Goal: Information Seeking & Learning: Learn about a topic

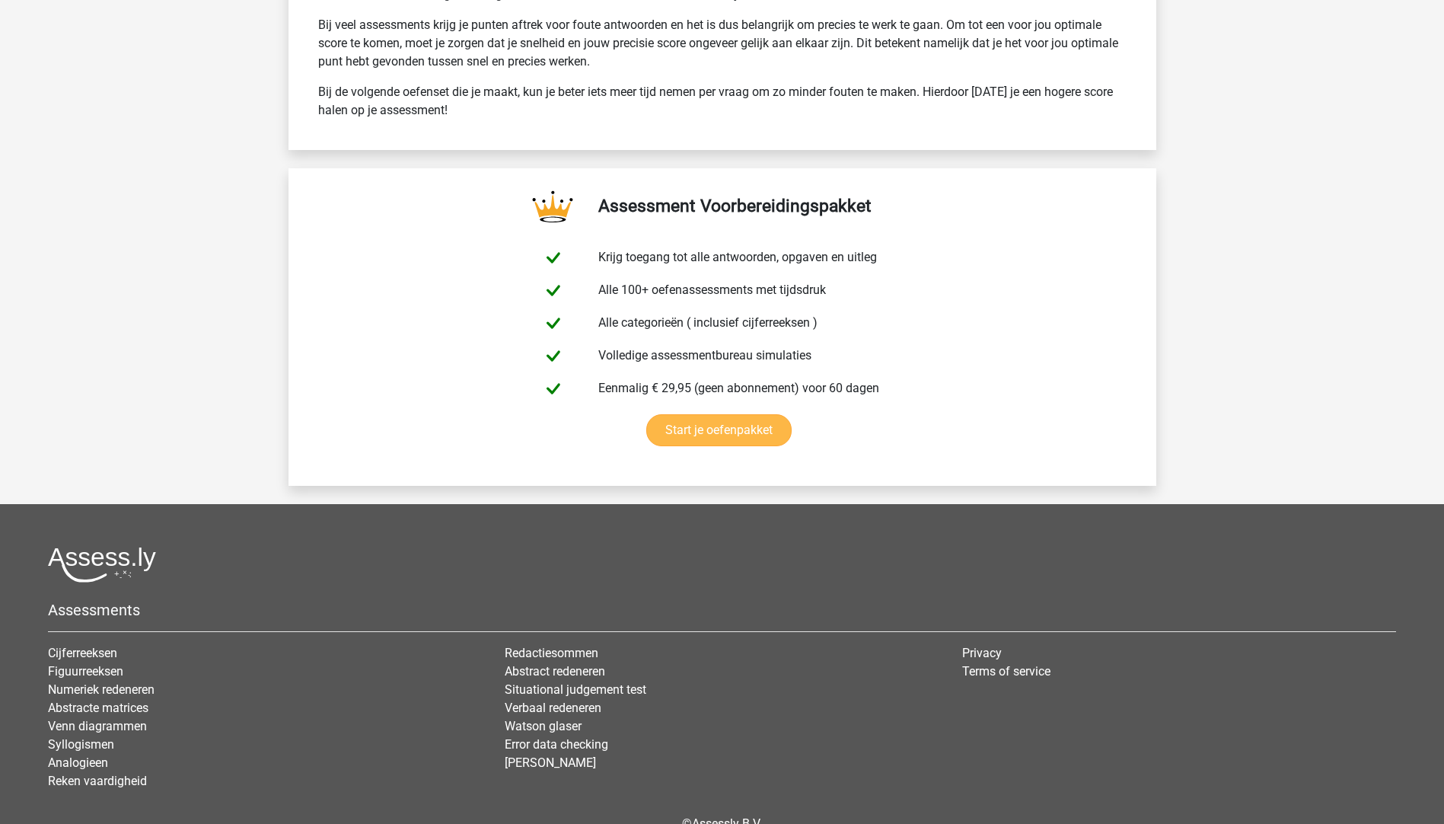
scroll to position [5322, 0]
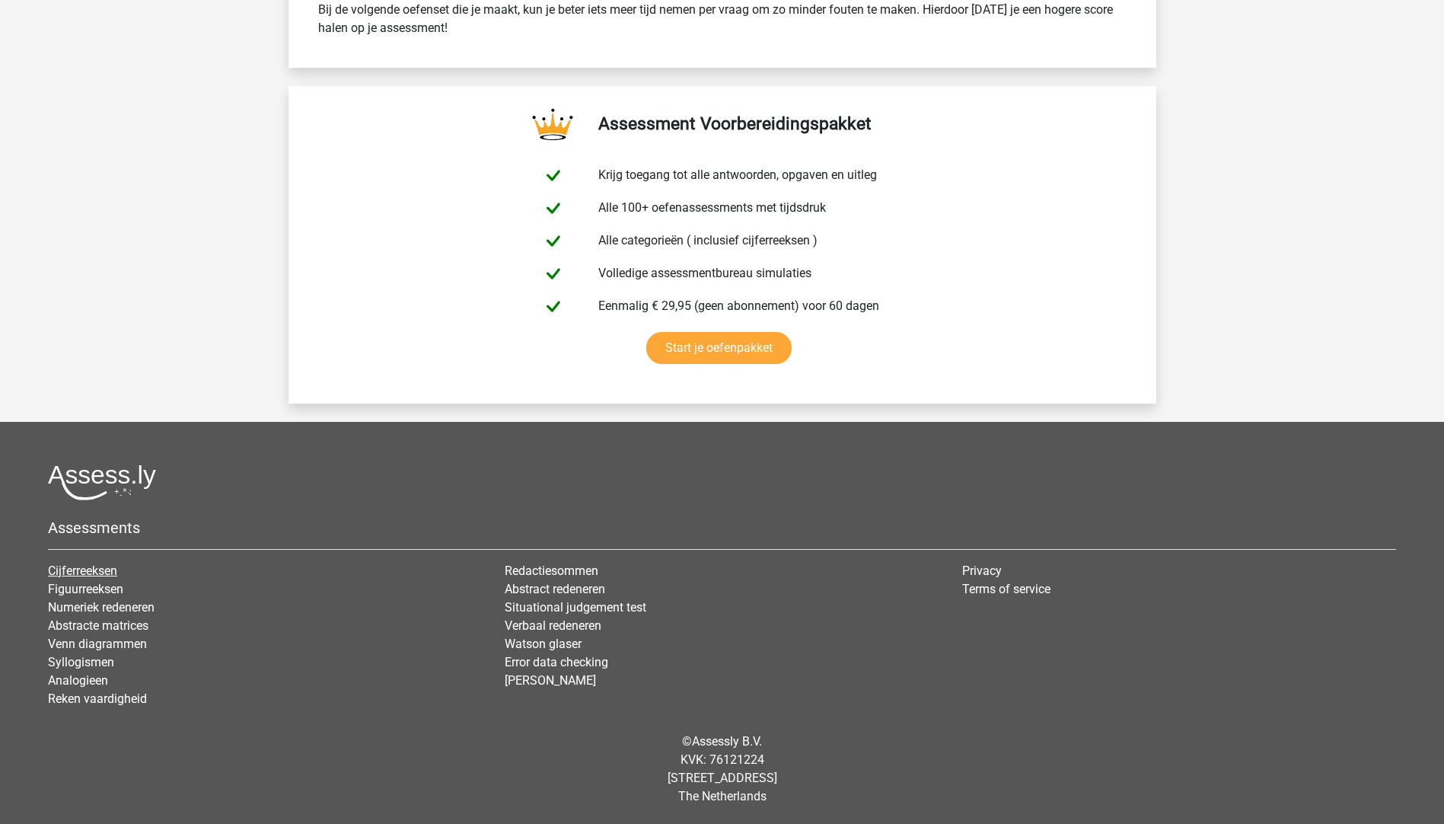
click at [82, 569] on link "Cijferreeksen" at bounding box center [82, 570] width 69 height 14
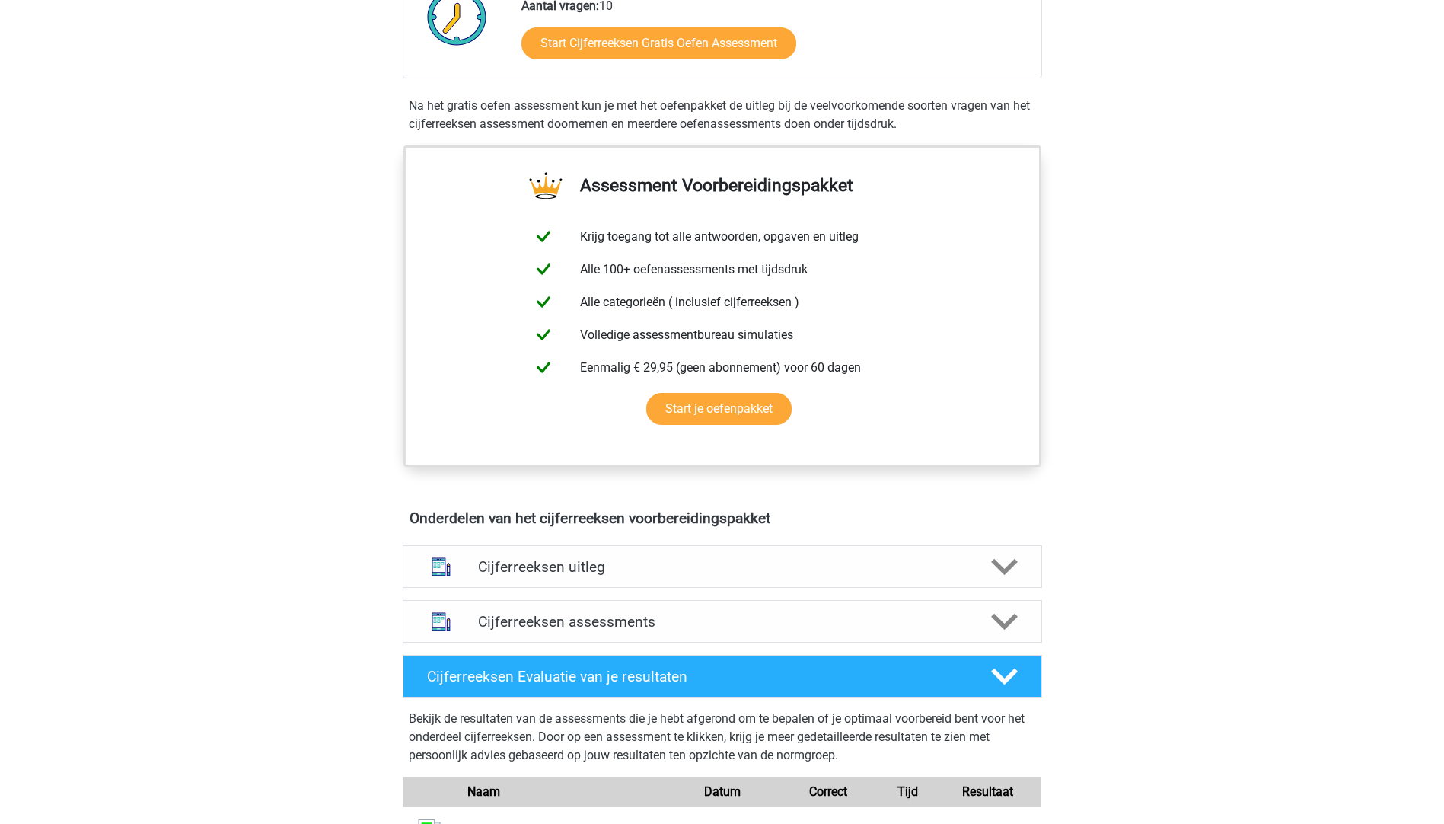
scroll to position [457, 0]
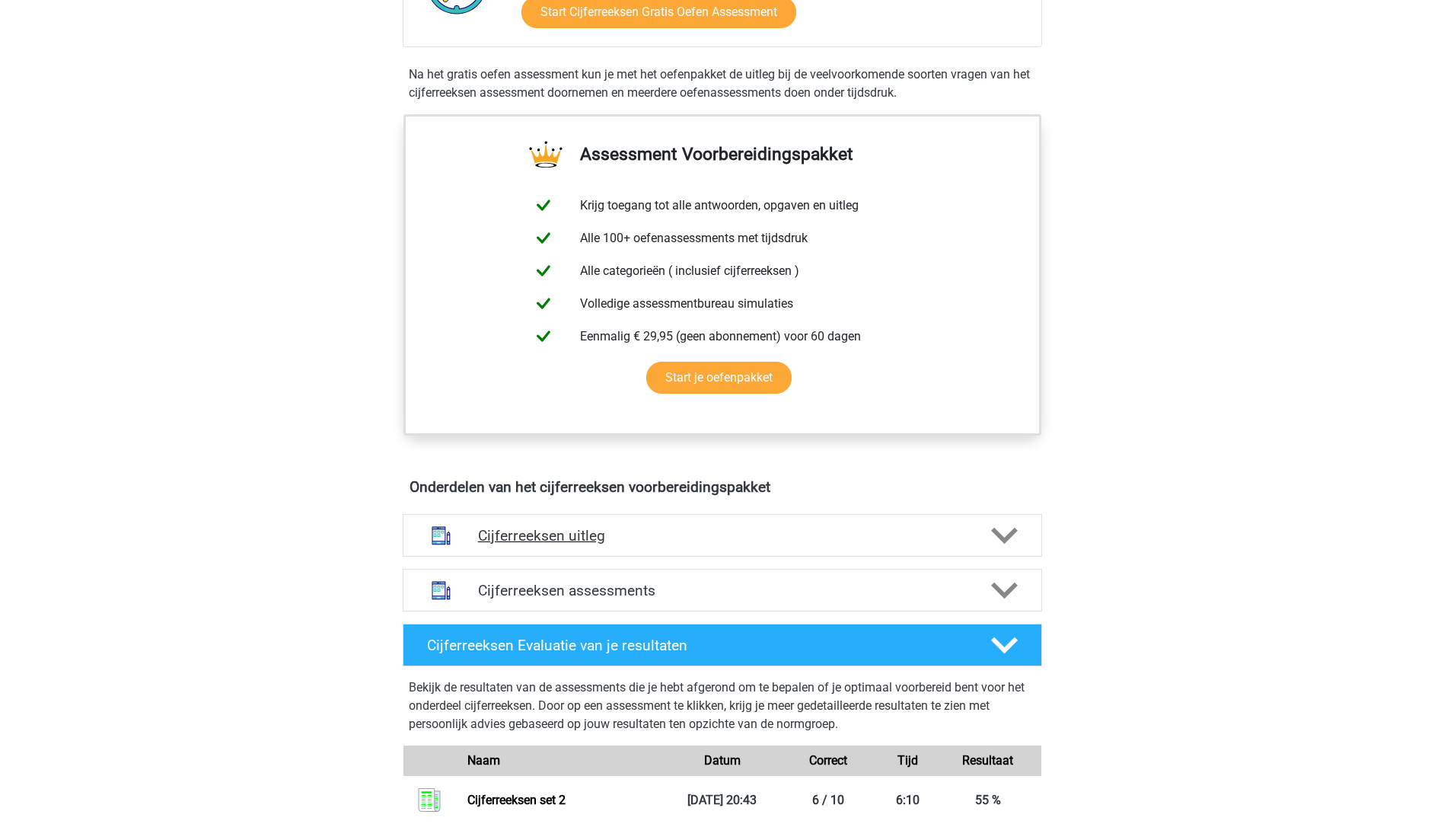
click at [537, 544] on h4 "Cijferreeksen uitleg" at bounding box center [722, 536] width 489 height 18
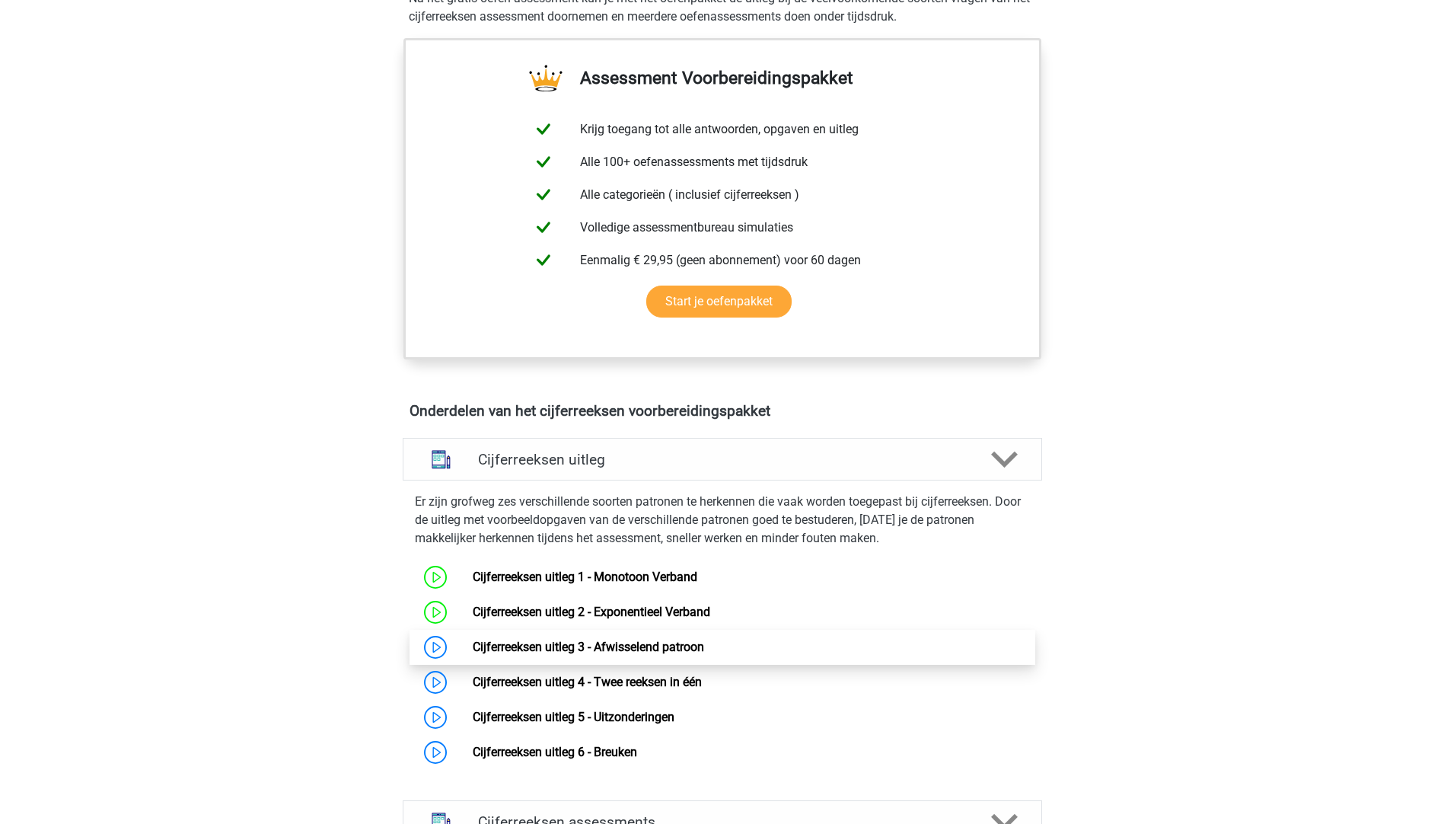
scroll to position [609, 0]
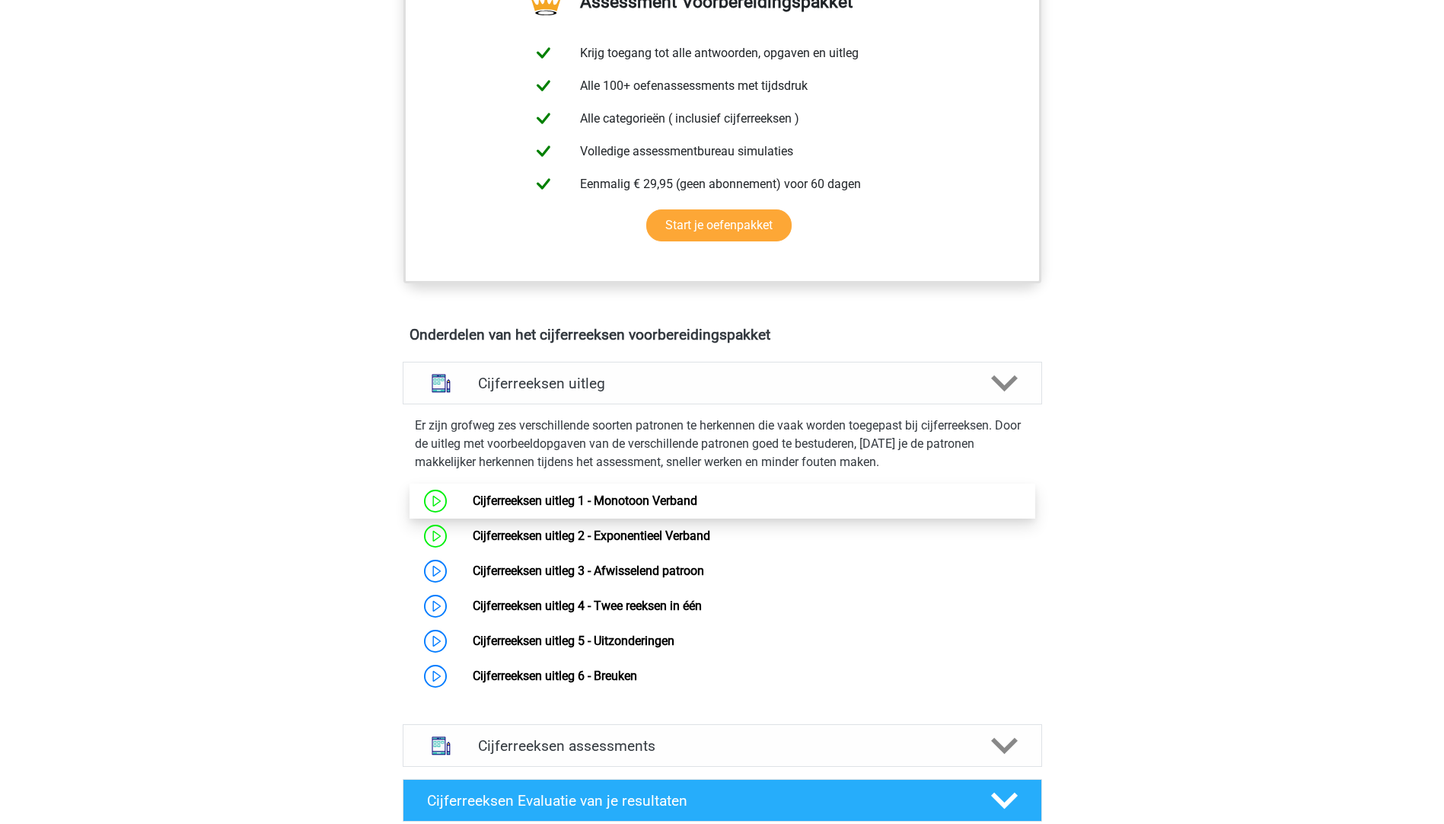
click at [645, 508] on link "Cijferreeksen uitleg 1 - Monotoon Verband" at bounding box center [585, 500] width 225 height 14
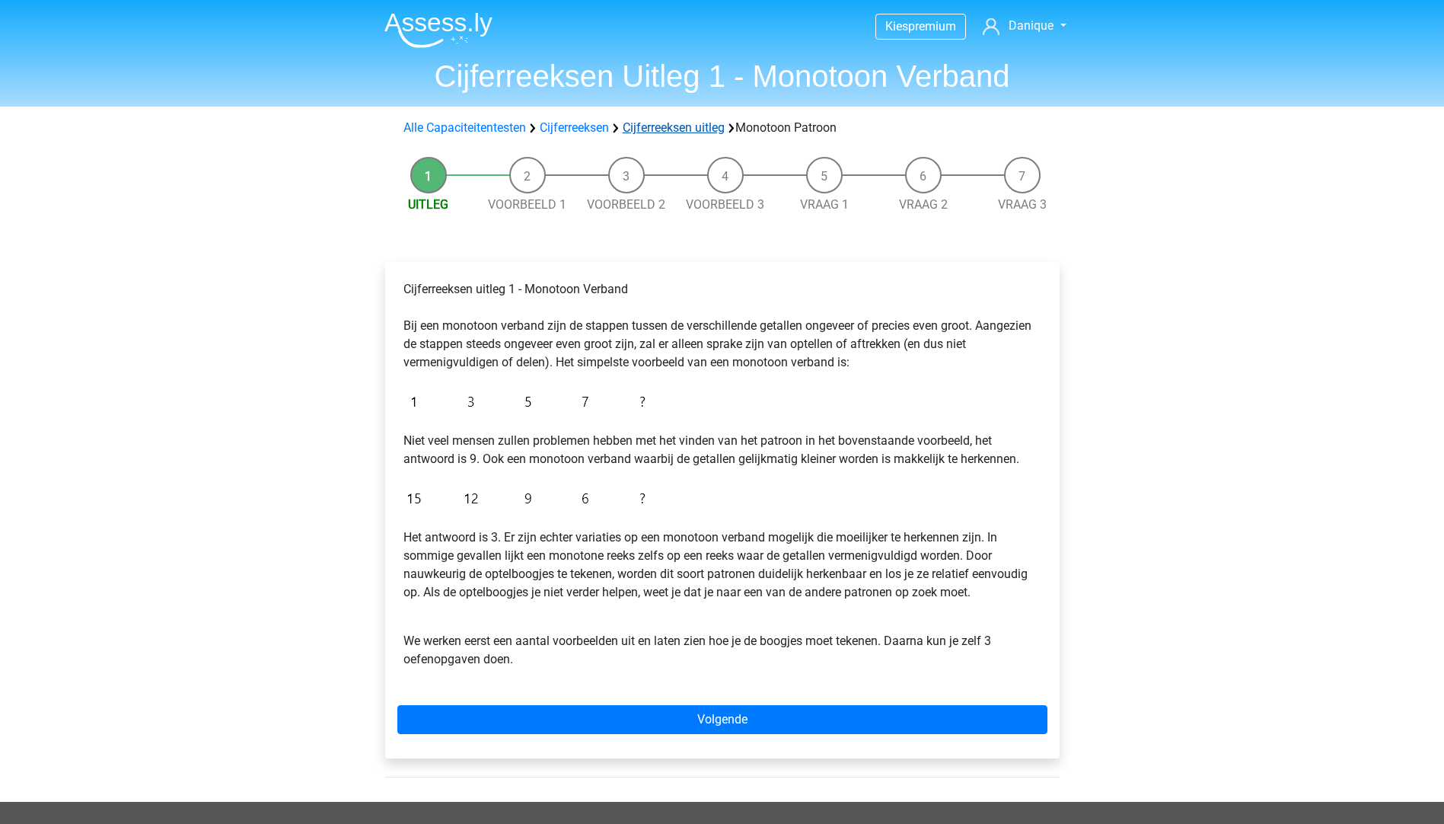
click at [722, 127] on link "Cijferreeksen uitleg" at bounding box center [674, 127] width 102 height 14
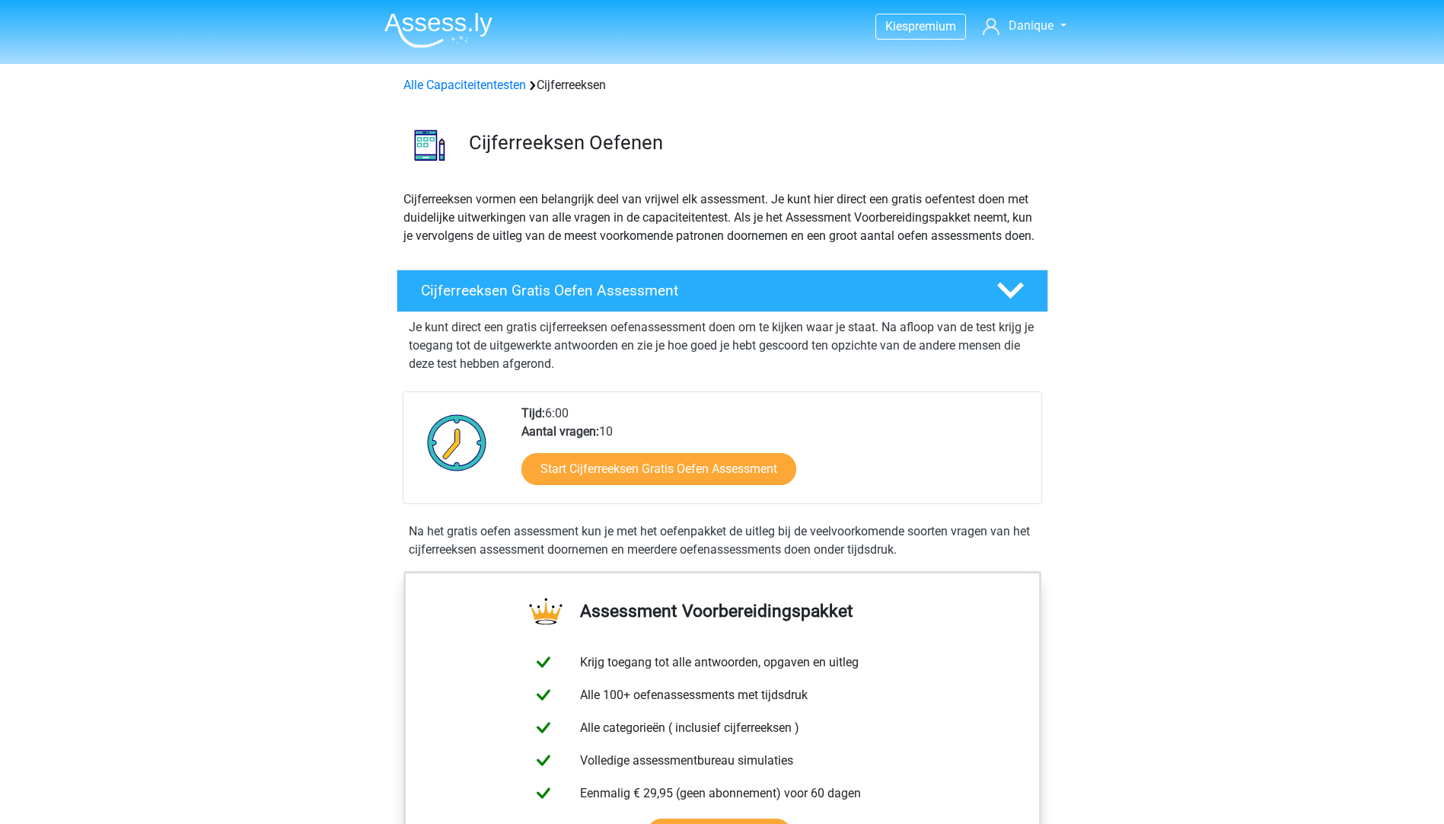
scroll to position [983, 0]
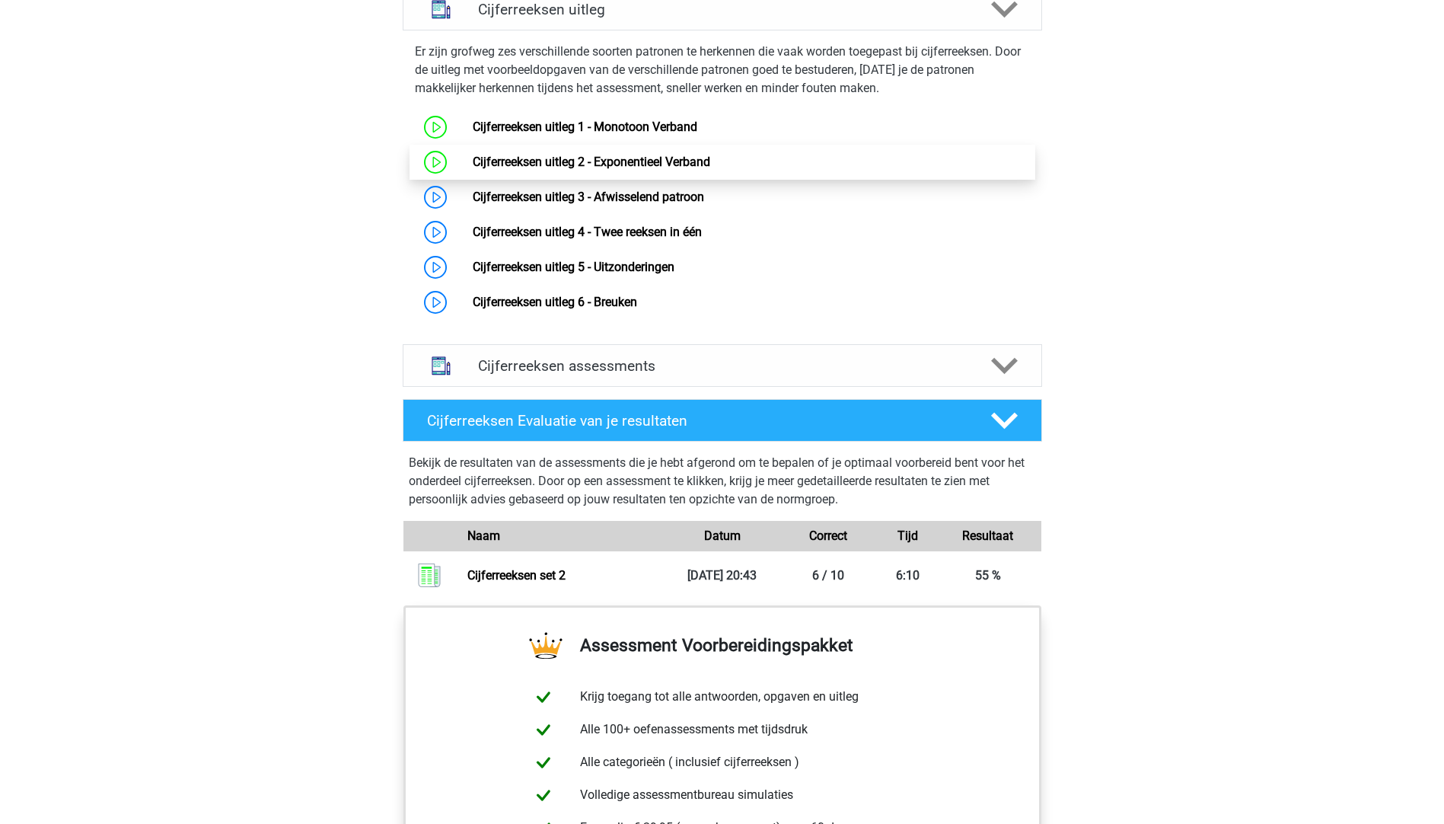
click at [624, 169] on link "Cijferreeksen uitleg 2 - Exponentieel Verband" at bounding box center [592, 162] width 238 height 14
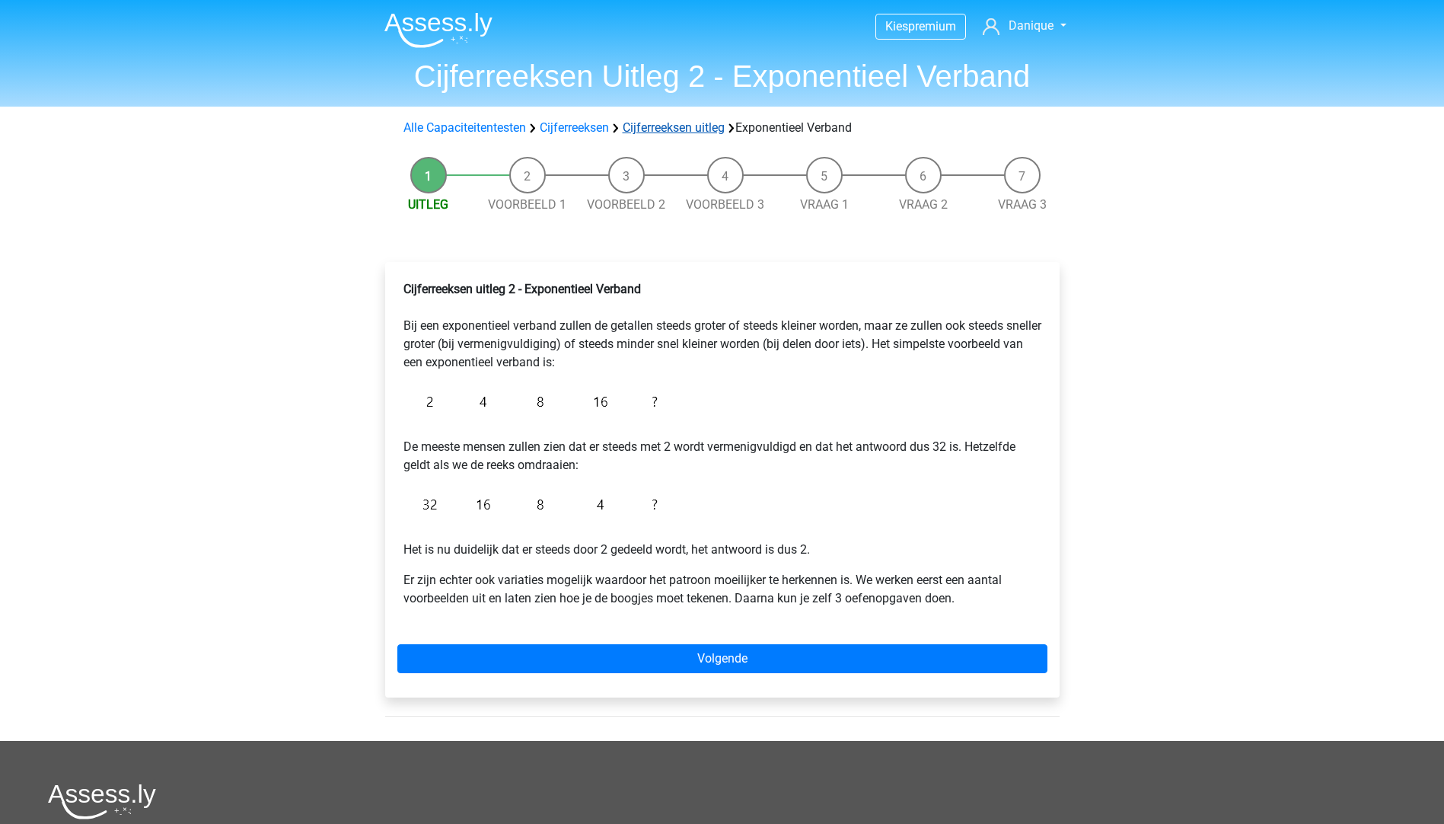
click at [684, 132] on link "Cijferreeksen uitleg" at bounding box center [674, 127] width 102 height 14
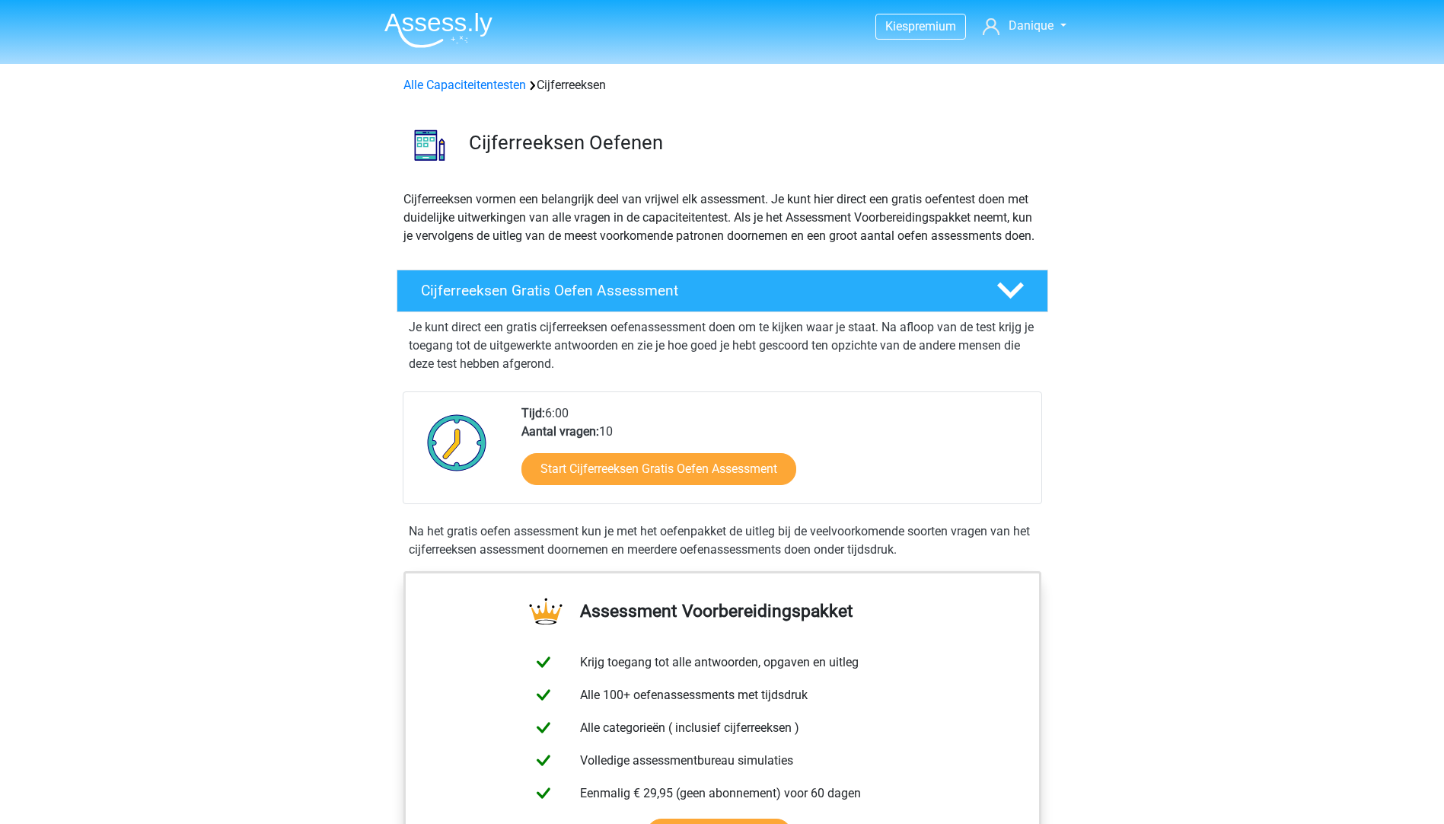
scroll to position [983, 0]
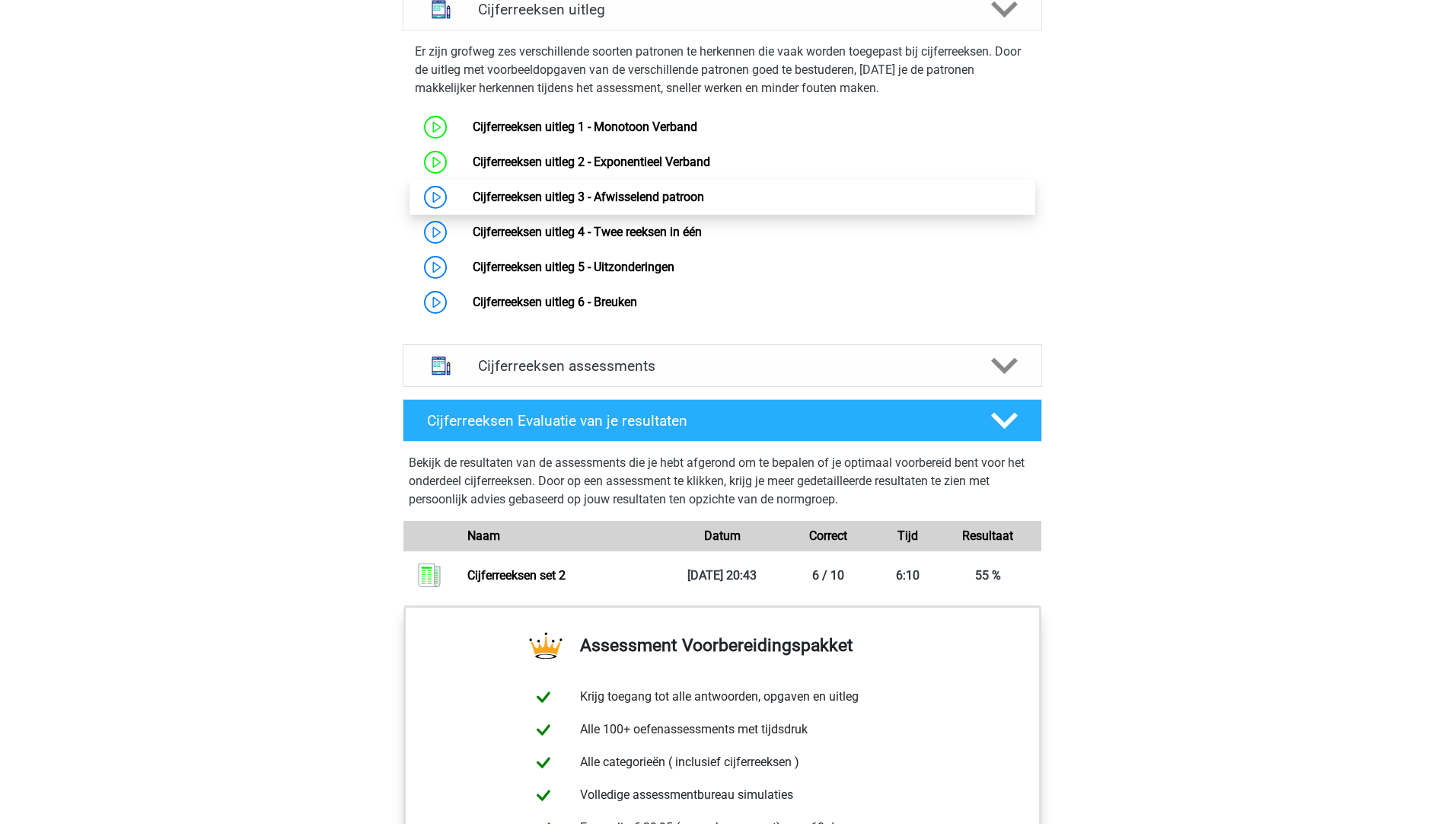
click at [645, 204] on link "Cijferreeksen uitleg 3 - Afwisselend patroon" at bounding box center [588, 197] width 231 height 14
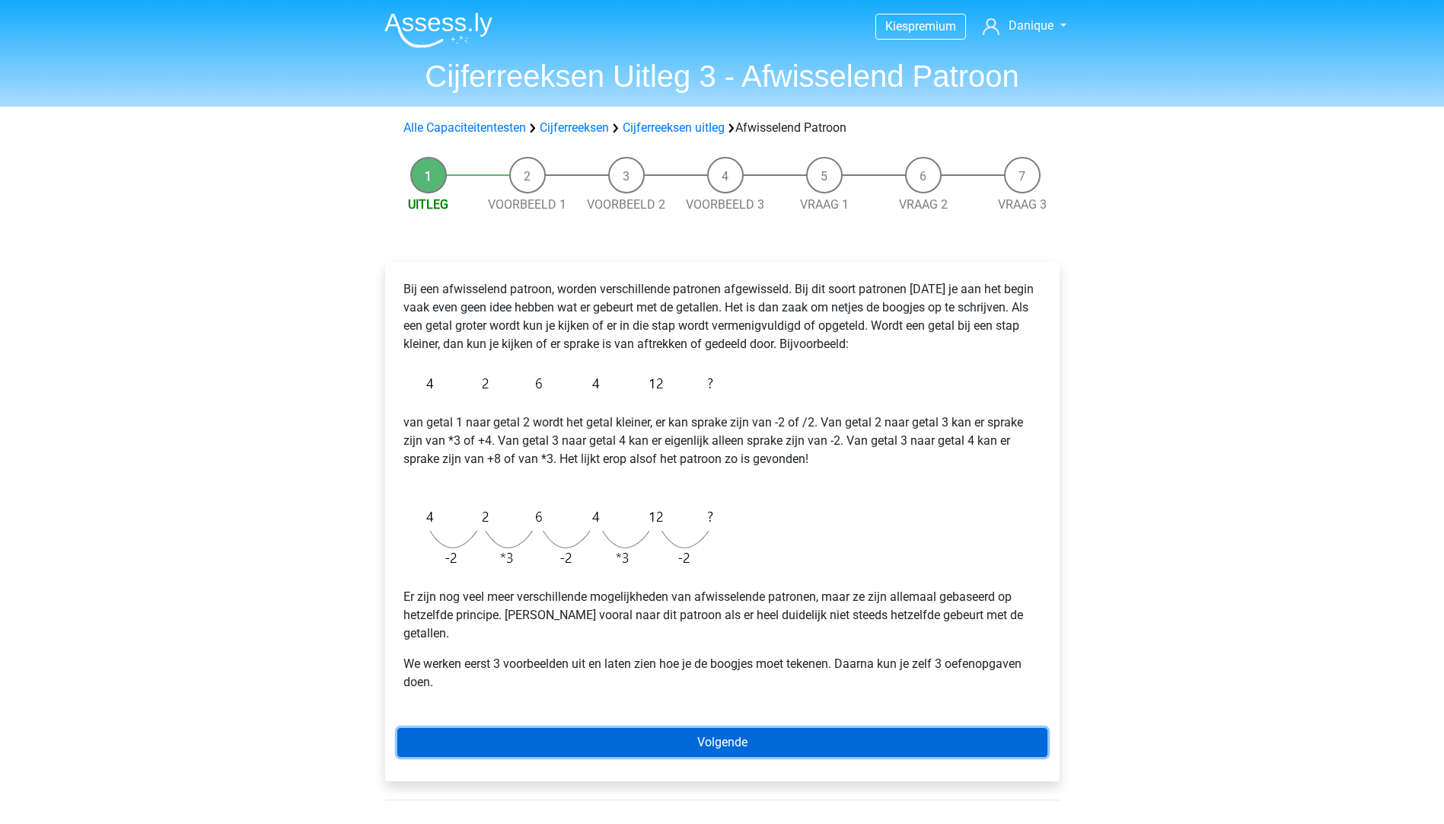
click at [573, 728] on link "Volgende" at bounding box center [722, 742] width 650 height 29
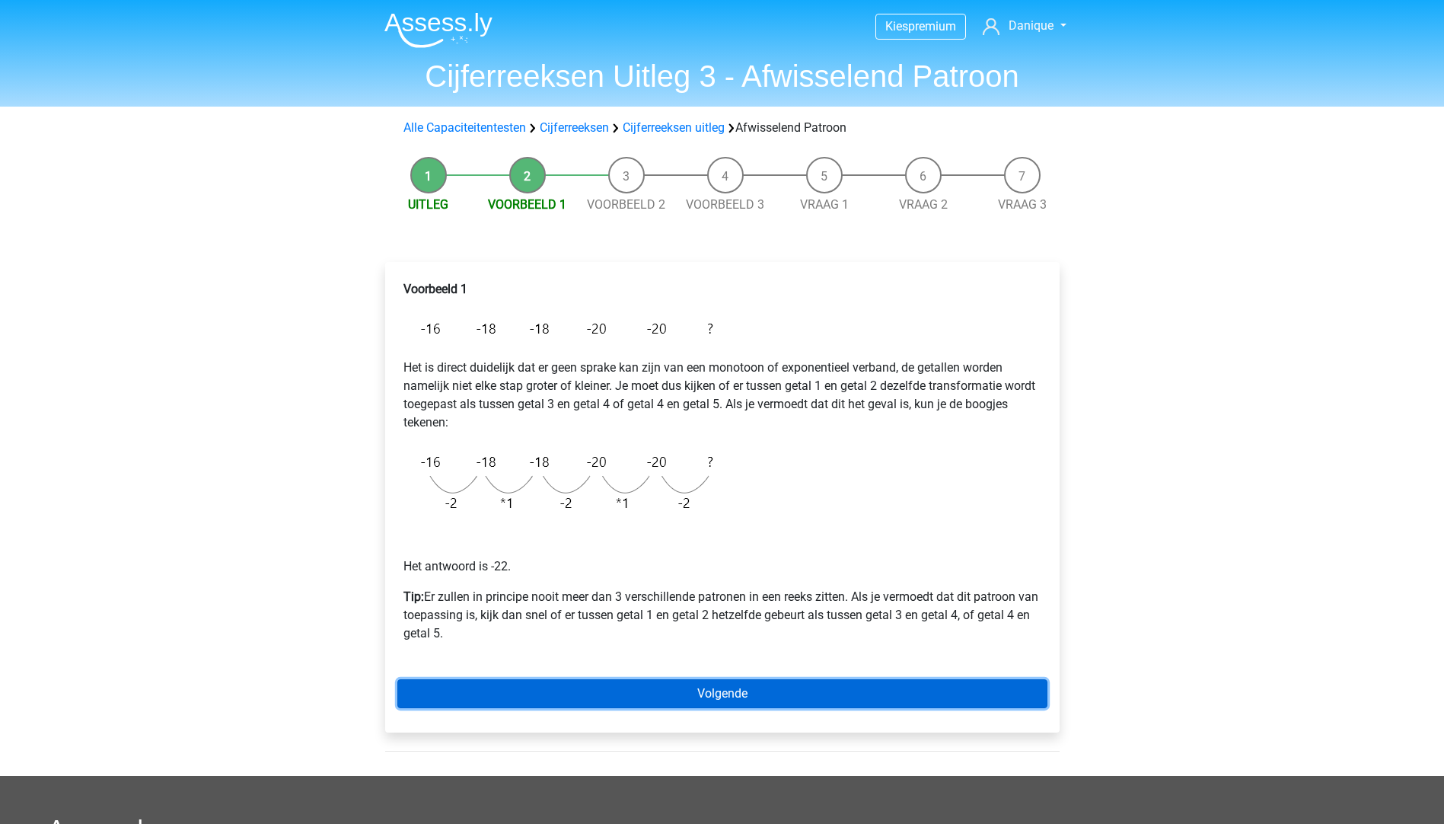
click at [483, 690] on link "Volgende" at bounding box center [722, 693] width 650 height 29
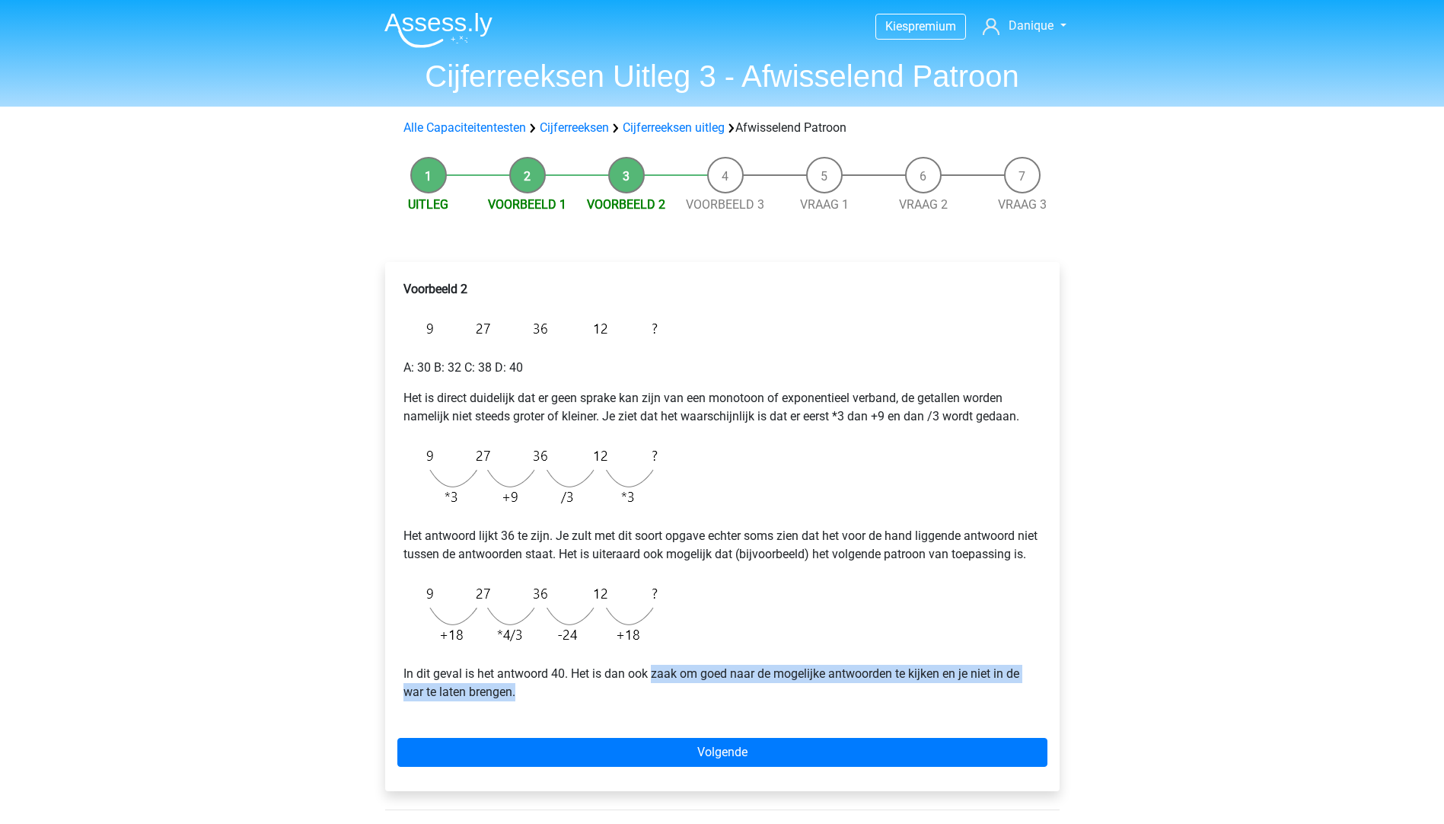
drag, startPoint x: 653, startPoint y: 693, endPoint x: 687, endPoint y: 707, distance: 37.2
click at [687, 701] on p "In dit geval is het antwoord 40. Het is dan ook zaak om goed naar de mogelijke …" at bounding box center [722, 683] width 638 height 37
click at [457, 701] on p "In dit geval is het antwoord 40. Het is dan ook zaak om goed naar de mogelijke …" at bounding box center [722, 683] width 638 height 37
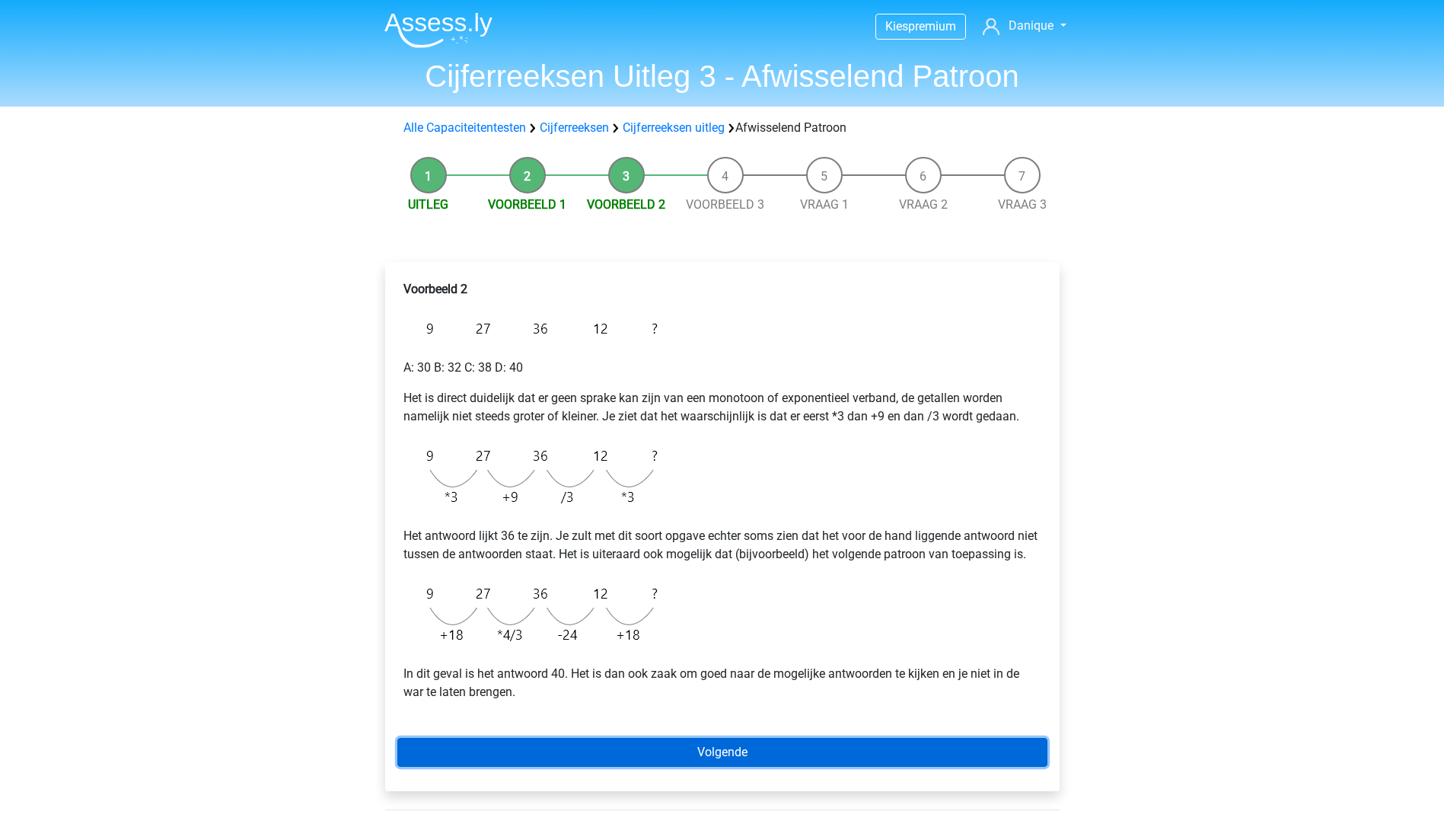
click at [633, 767] on link "Volgende" at bounding box center [722, 752] width 650 height 29
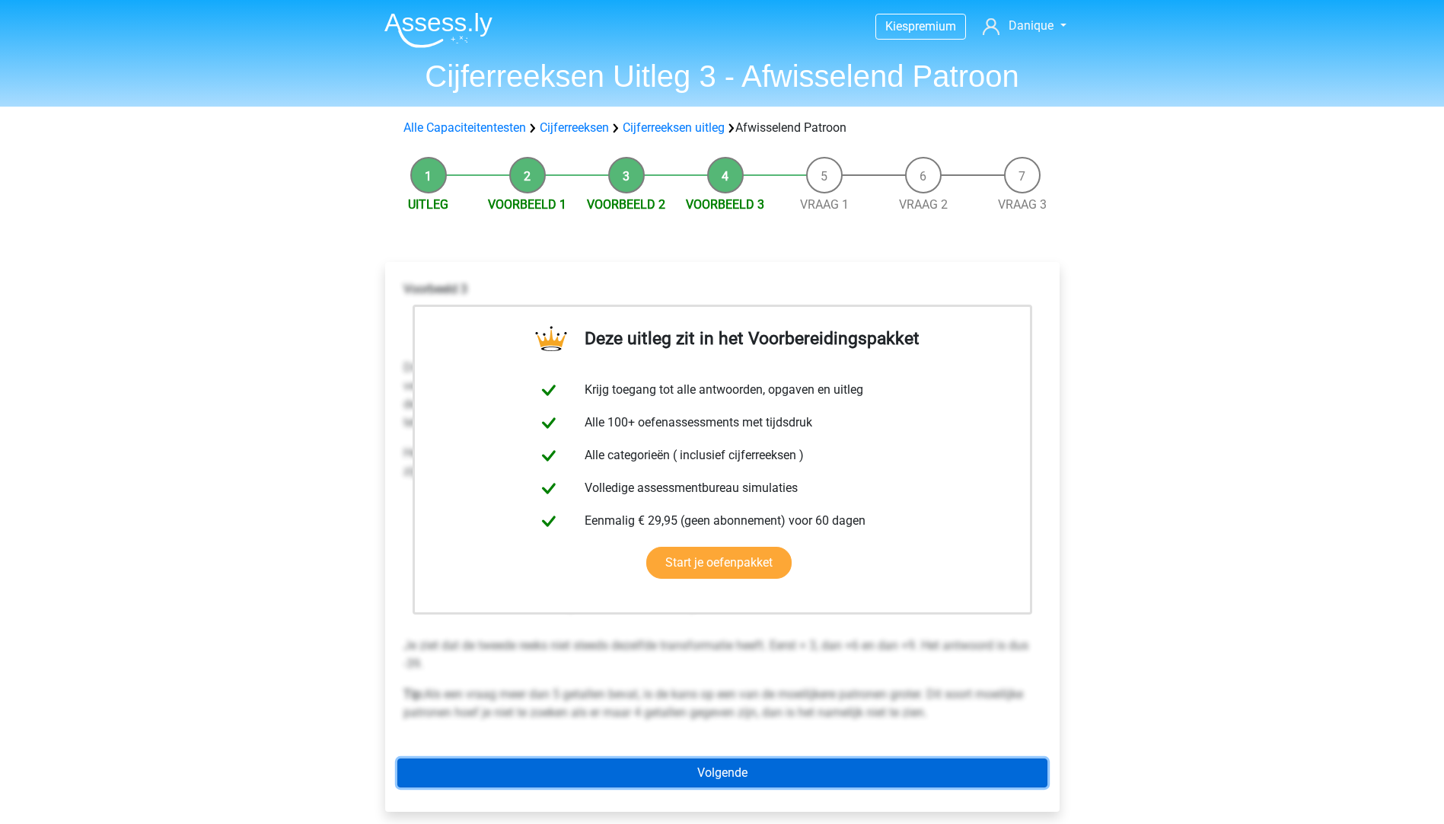
click at [695, 783] on link "Volgende" at bounding box center [722, 772] width 650 height 29
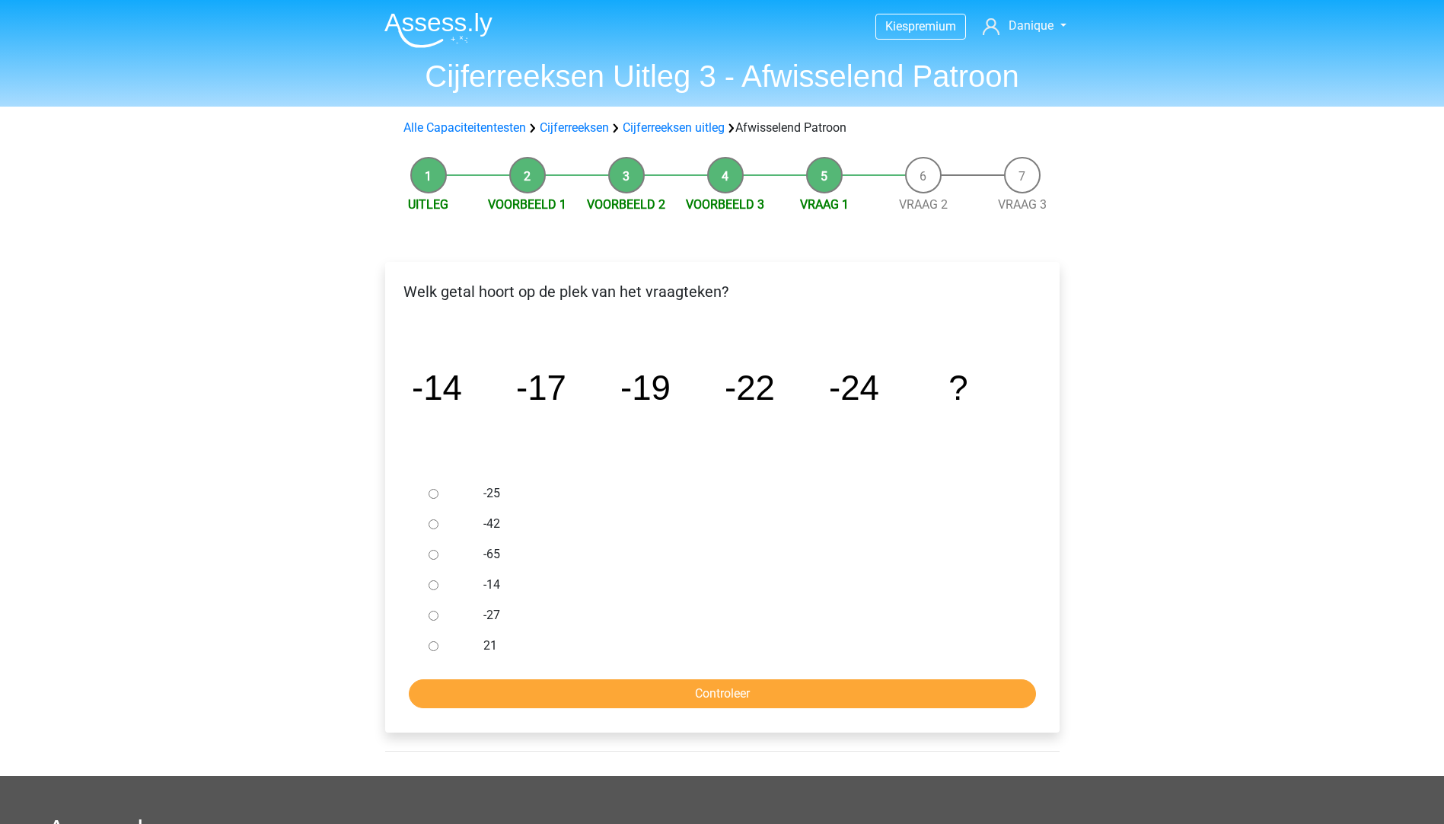
drag, startPoint x: 429, startPoint y: 620, endPoint x: 435, endPoint y: 628, distance: 9.9
click at [430, 620] on input "-27" at bounding box center [434, 616] width 10 height 10
radio input "true"
click at [461, 692] on input "Controleer" at bounding box center [722, 693] width 627 height 29
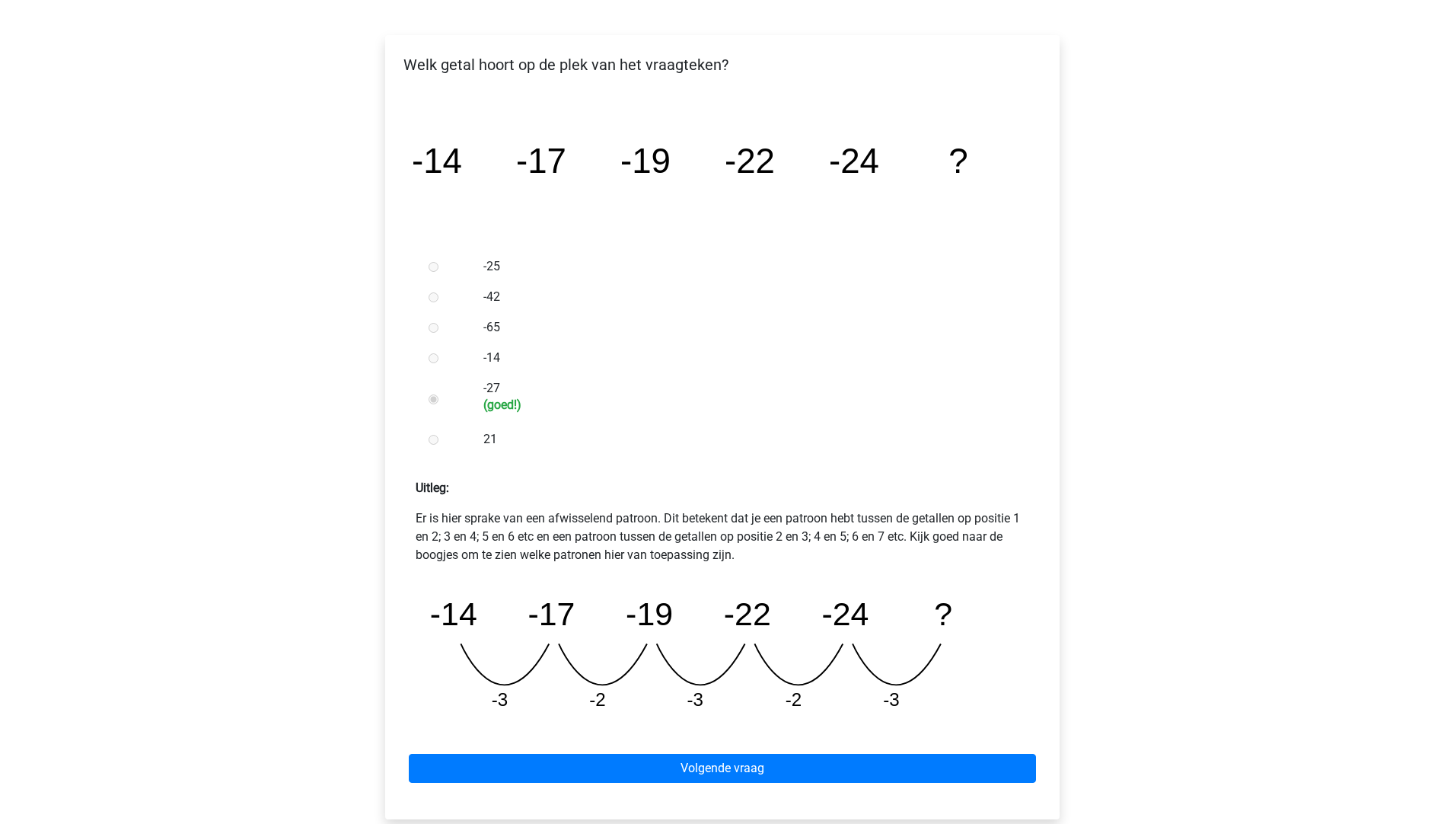
scroll to position [228, 0]
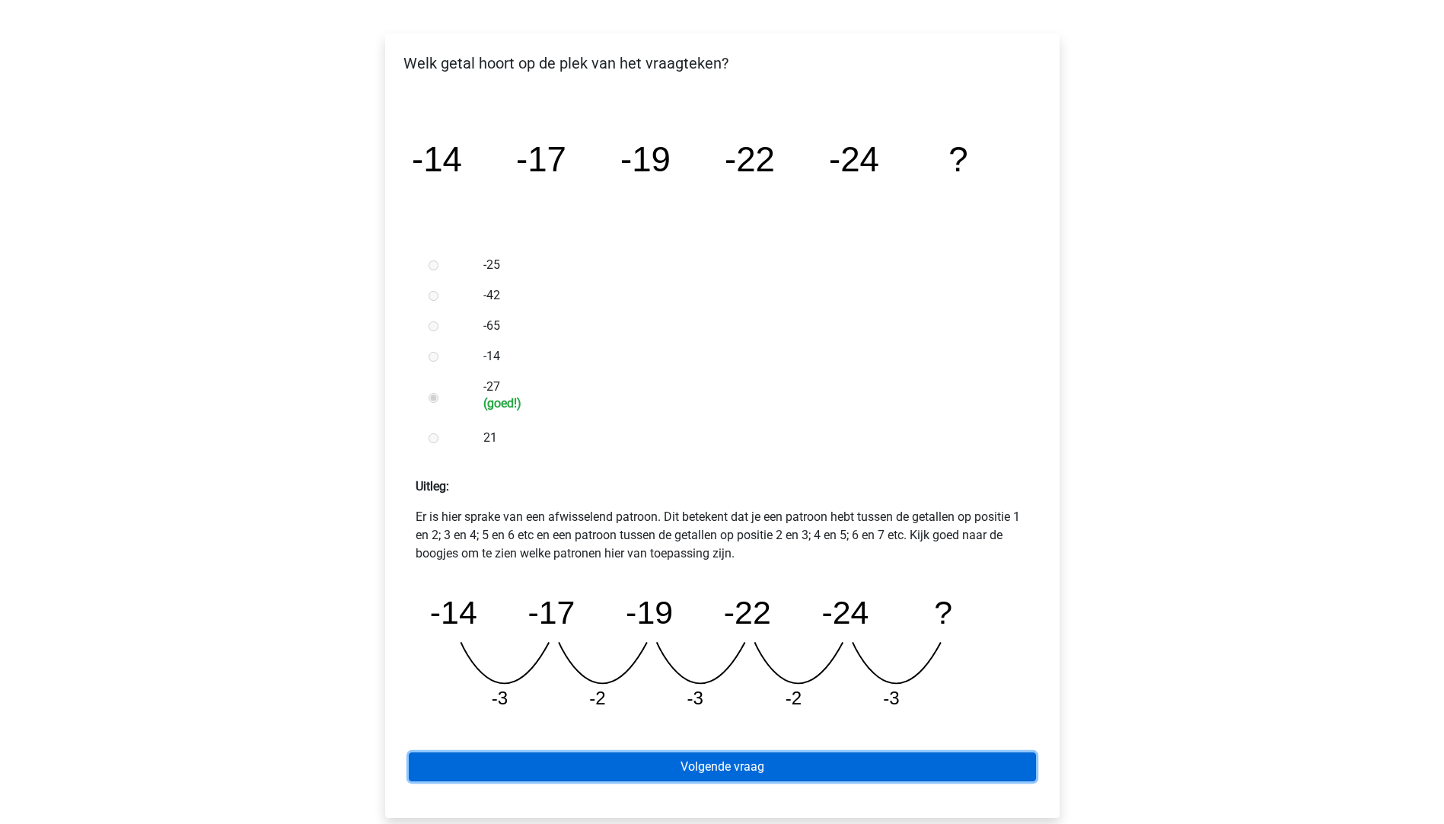
click at [605, 763] on link "Volgende vraag" at bounding box center [722, 766] width 627 height 29
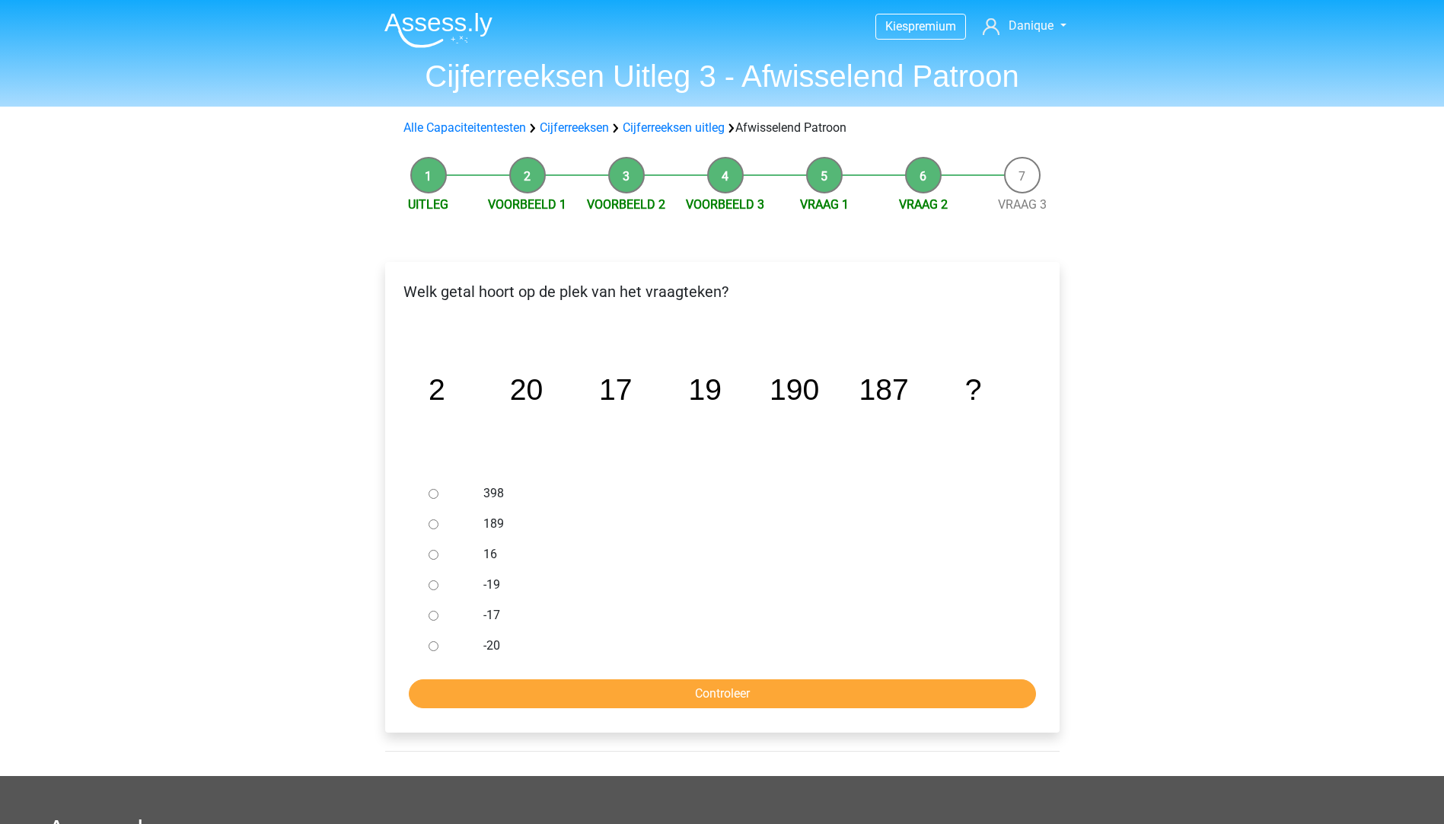
click at [429, 521] on div at bounding box center [447, 524] width 50 height 30
click at [433, 528] on input "189" at bounding box center [434, 524] width 10 height 10
radio input "true"
click at [470, 679] on input "Controleer" at bounding box center [722, 693] width 627 height 29
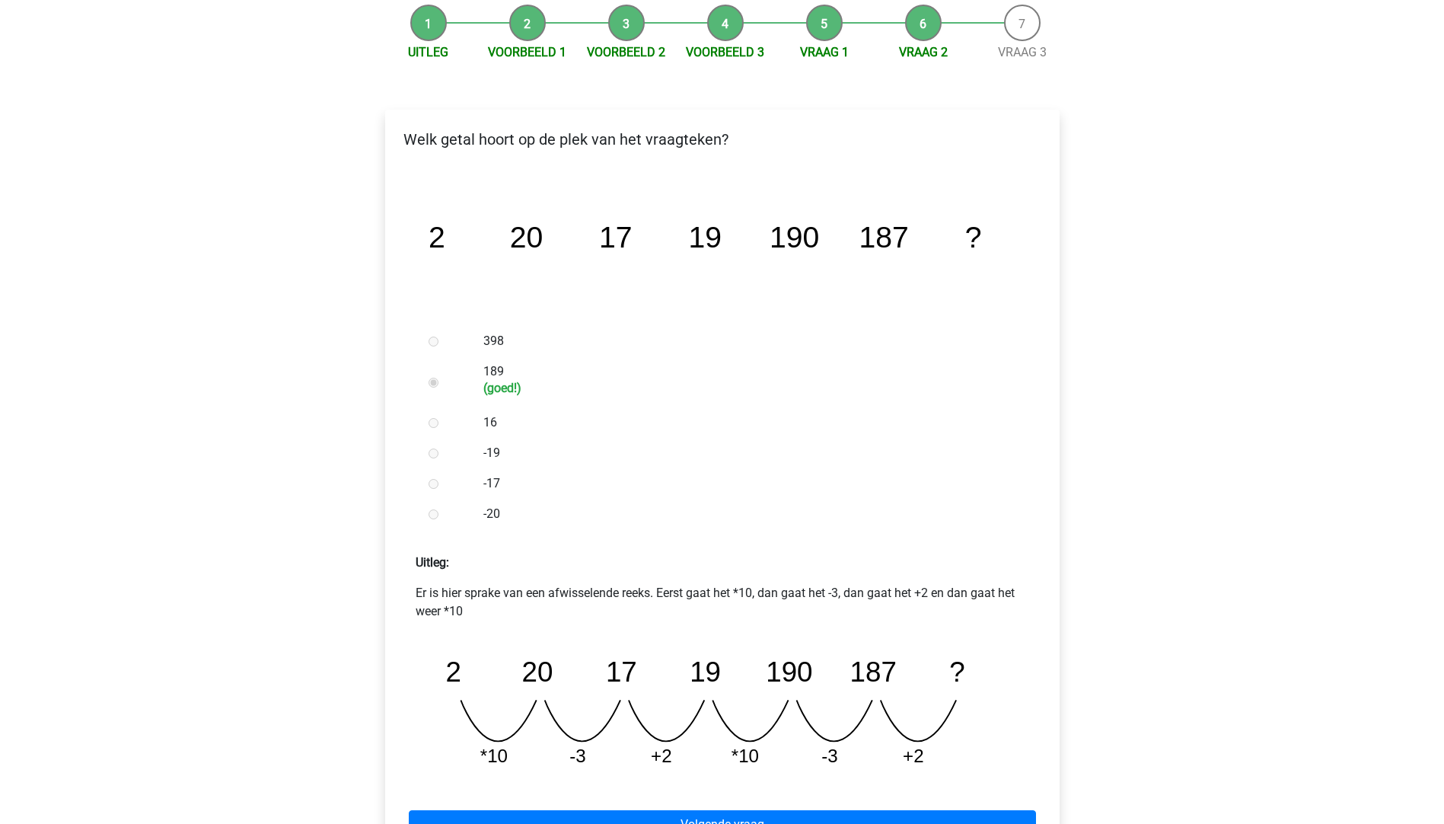
scroll to position [228, 0]
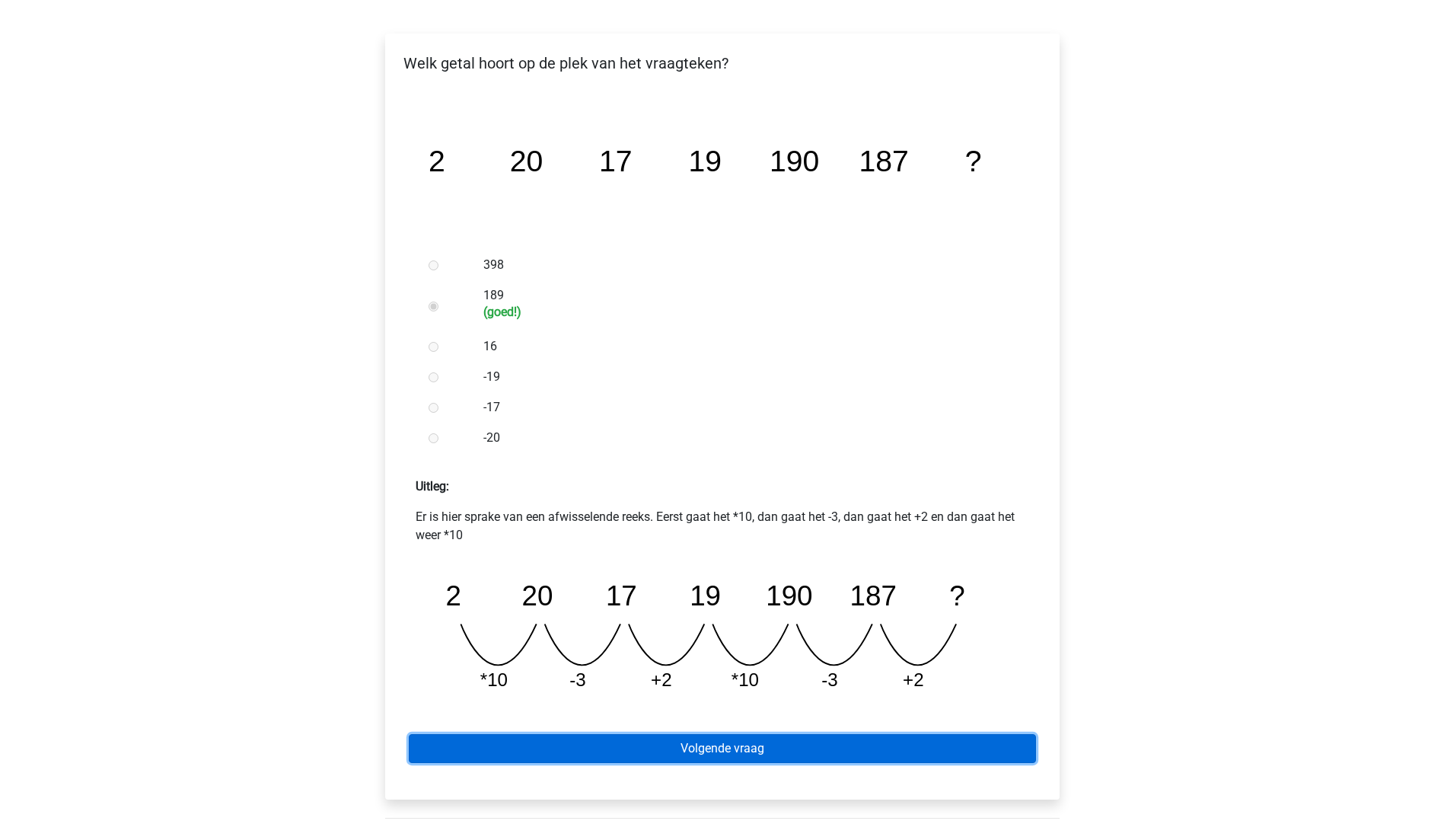
click at [718, 736] on link "Volgende vraag" at bounding box center [722, 748] width 627 height 29
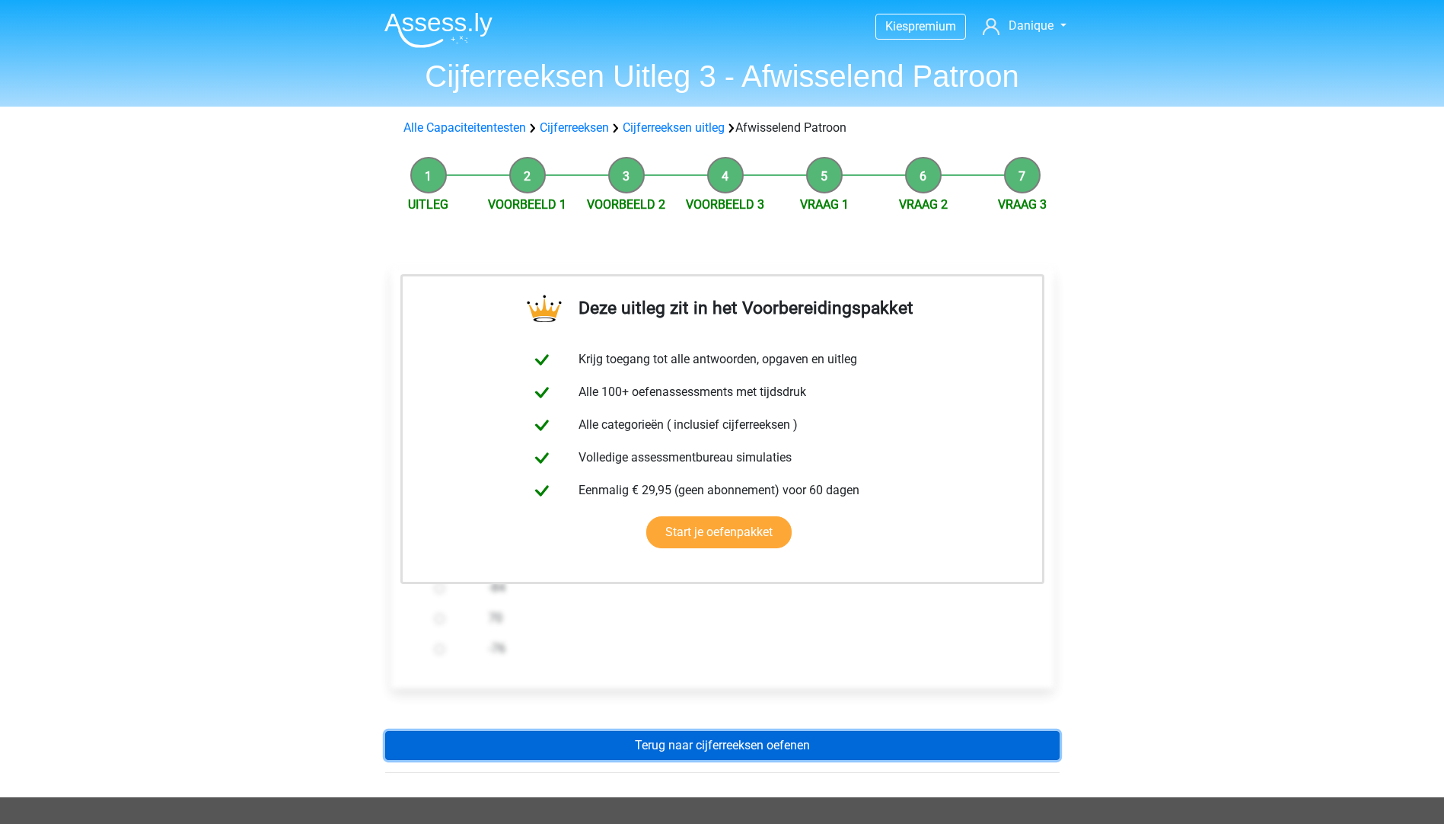
click at [655, 741] on link "Terug naar cijferreeksen oefenen" at bounding box center [722, 745] width 674 height 29
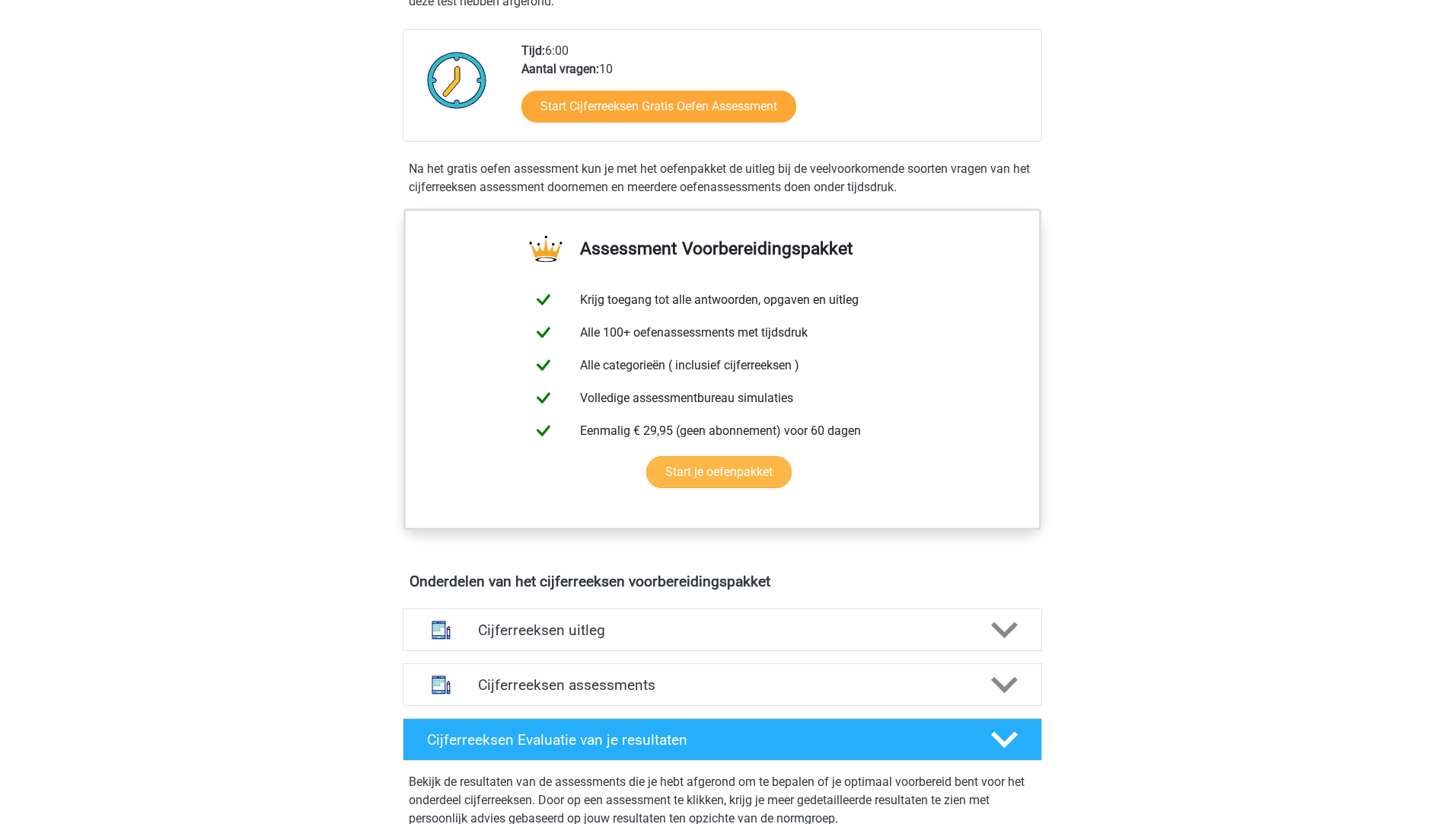
scroll to position [381, 0]
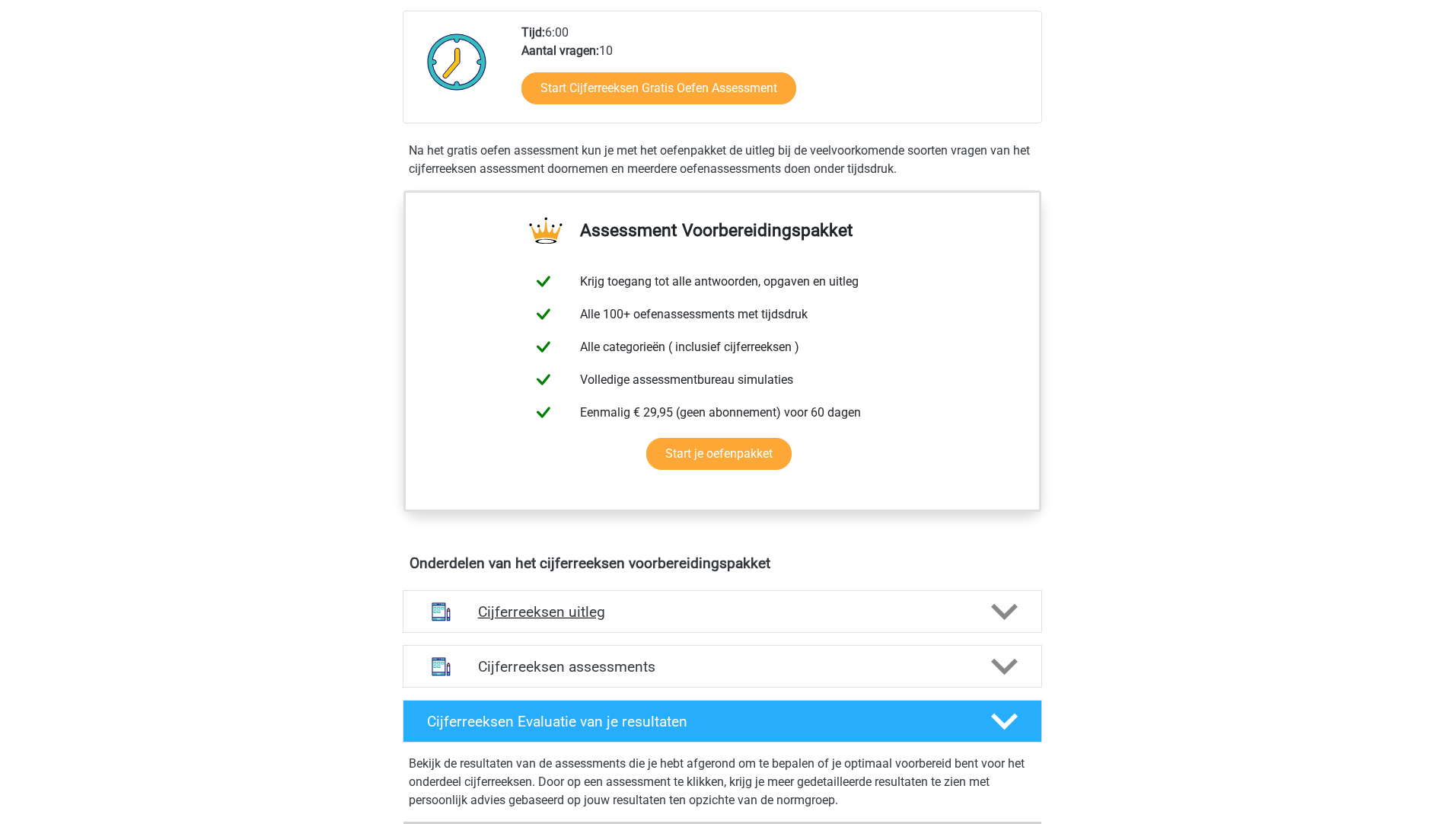
click at [601, 619] on div "Cijferreeksen uitleg" at bounding box center [722, 611] width 639 height 43
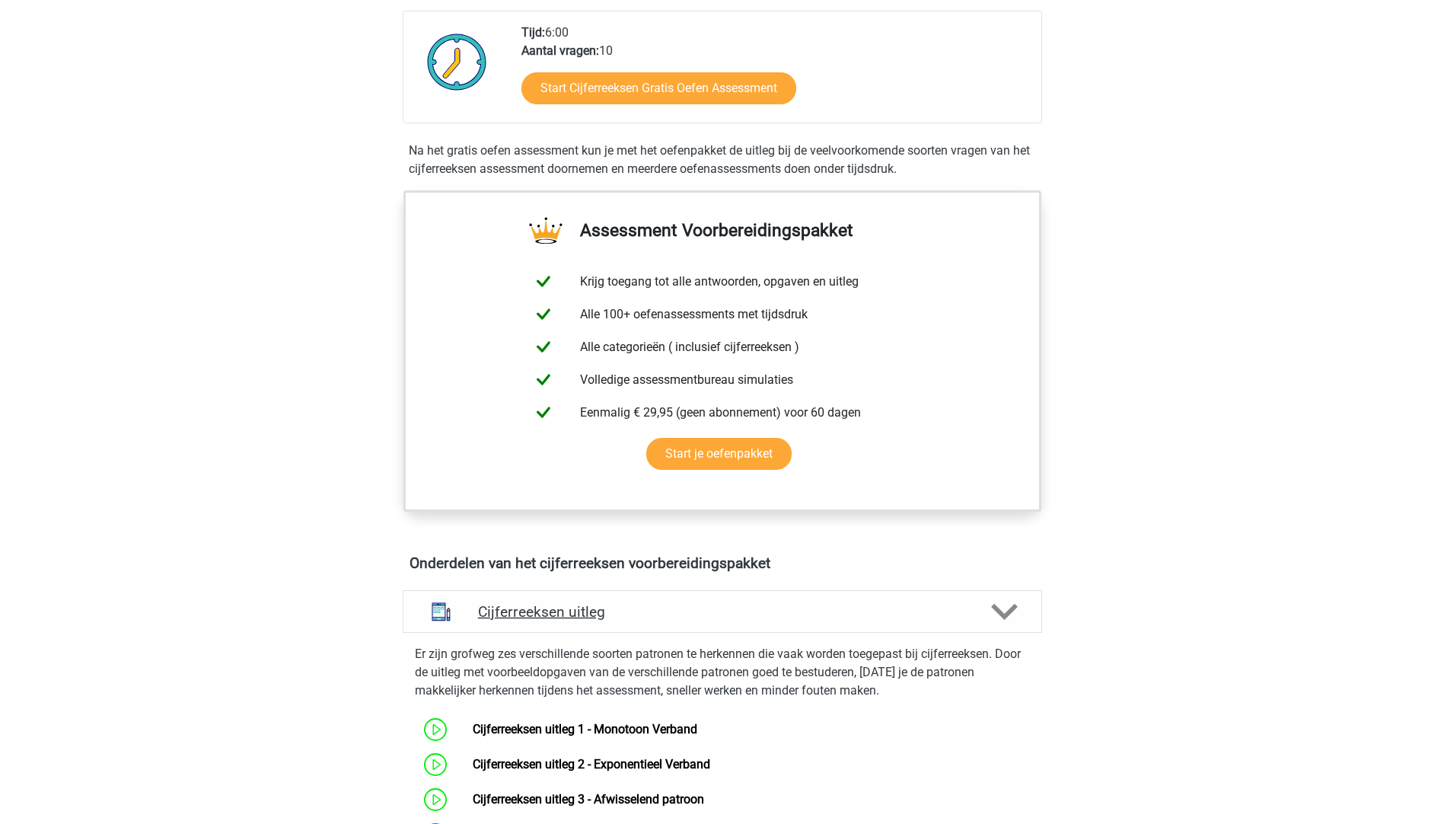
scroll to position [533, 0]
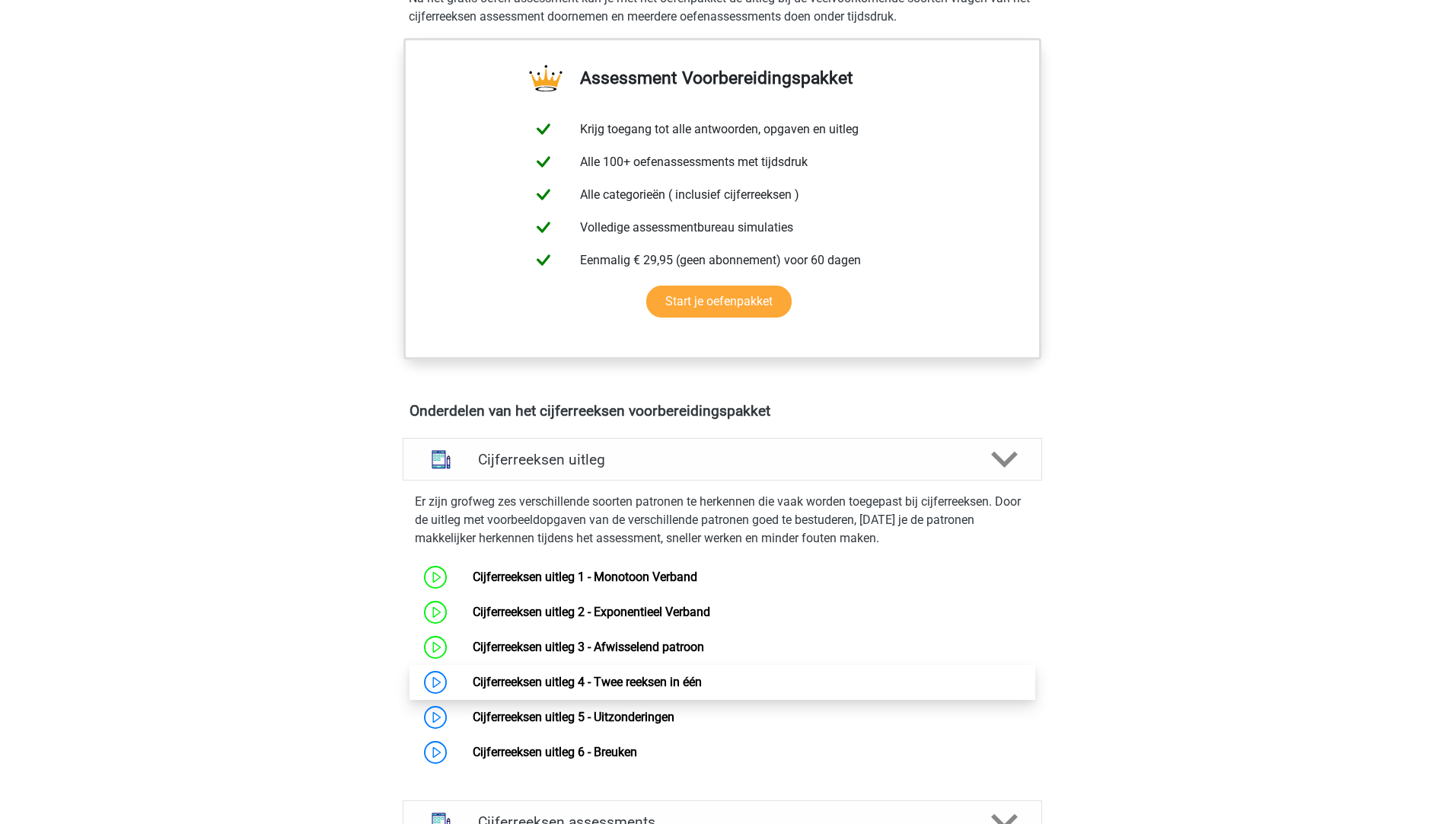
click at [544, 689] on link "Cijferreeksen uitleg 4 - Twee reeksen in één" at bounding box center [587, 681] width 229 height 14
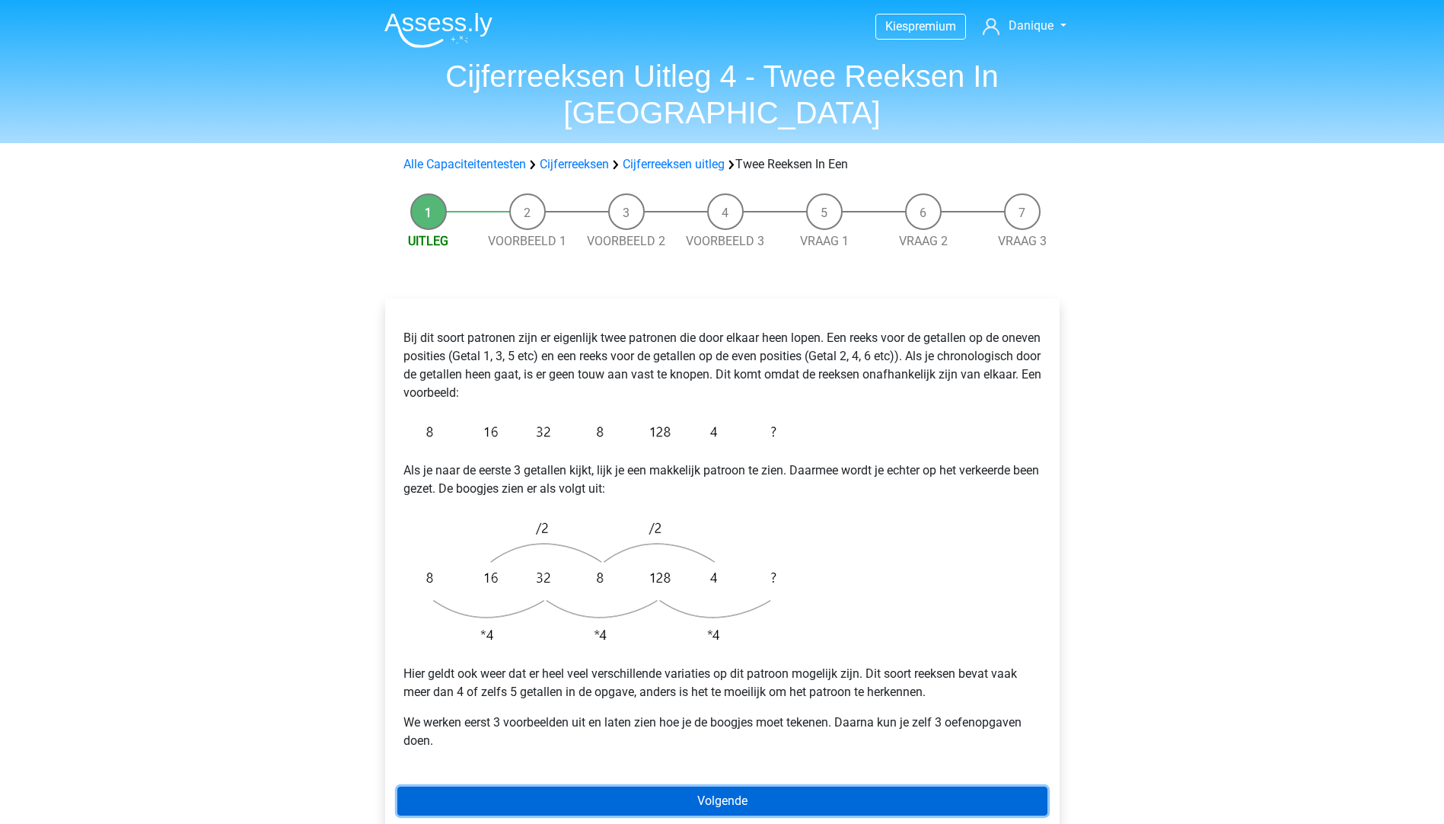
click at [544, 786] on link "Volgende" at bounding box center [722, 800] width 650 height 29
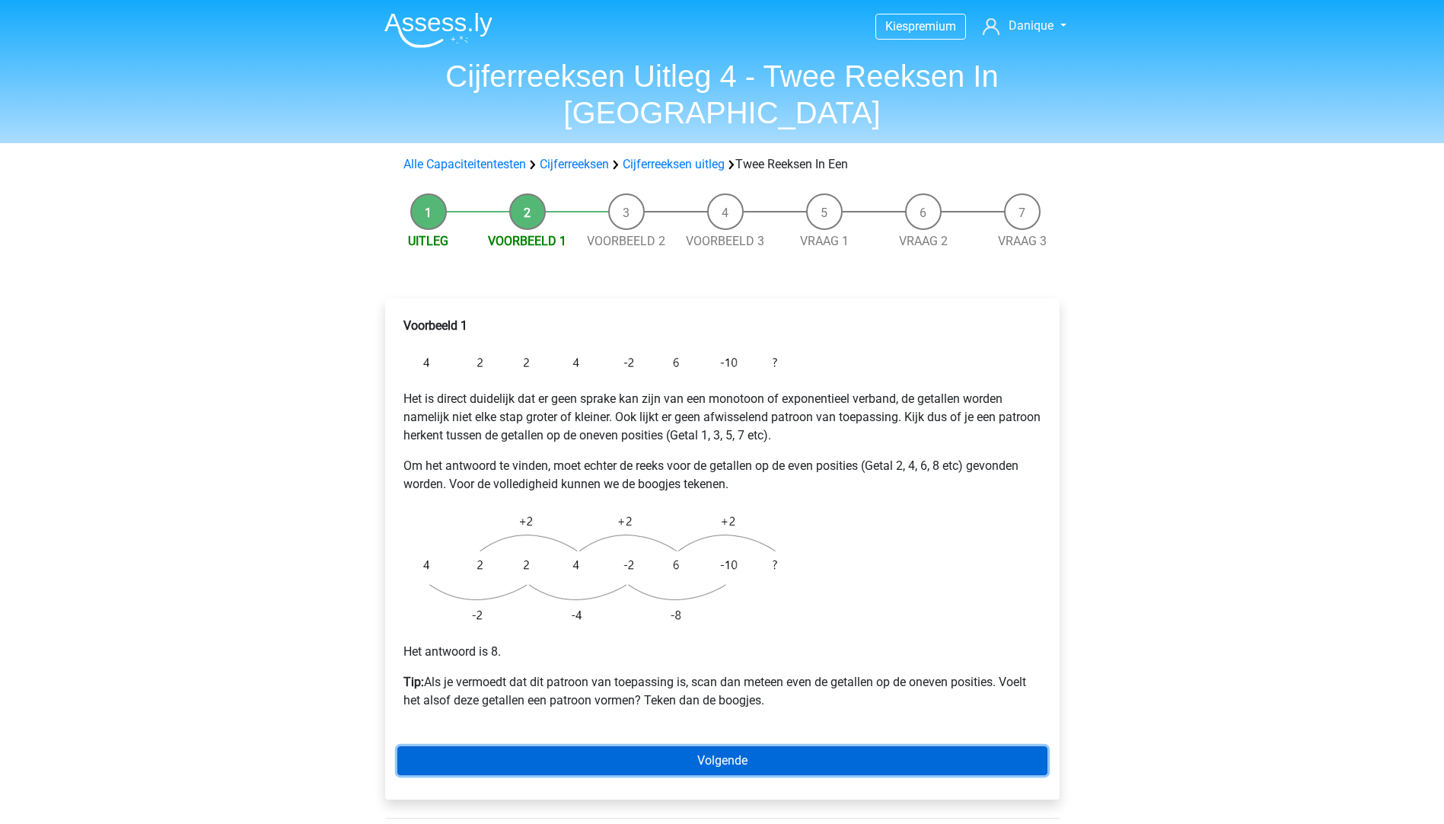
click at [508, 746] on link "Volgende" at bounding box center [722, 760] width 650 height 29
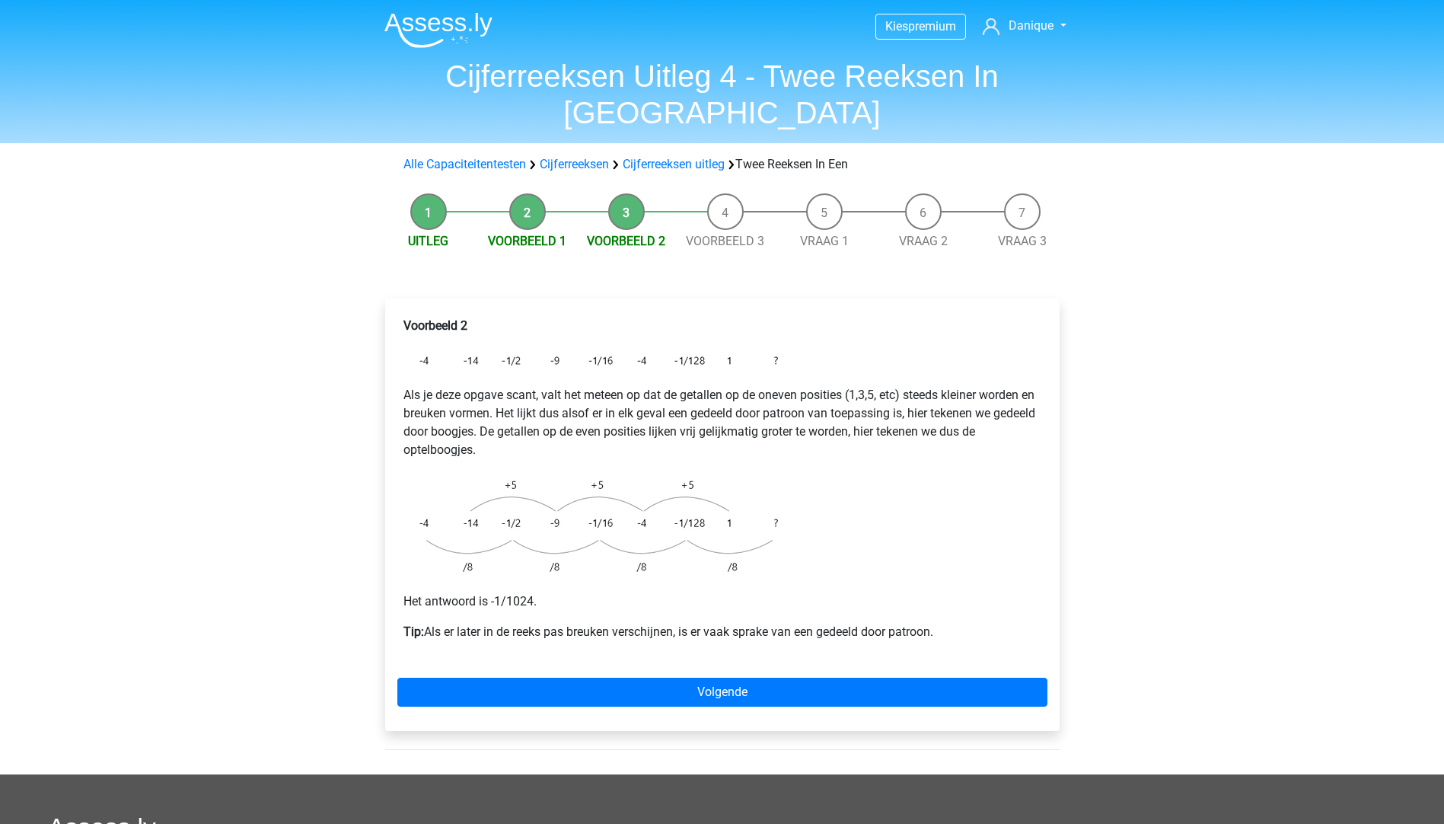
click at [636, 193] on li "Voorbeeld 2" at bounding box center [626, 221] width 99 height 57
click at [639, 232] on span "Voorbeeld 2" at bounding box center [626, 241] width 99 height 18
click at [638, 234] on link "Voorbeeld 2" at bounding box center [626, 241] width 78 height 14
click at [539, 234] on link "Voorbeeld 1" at bounding box center [527, 241] width 78 height 14
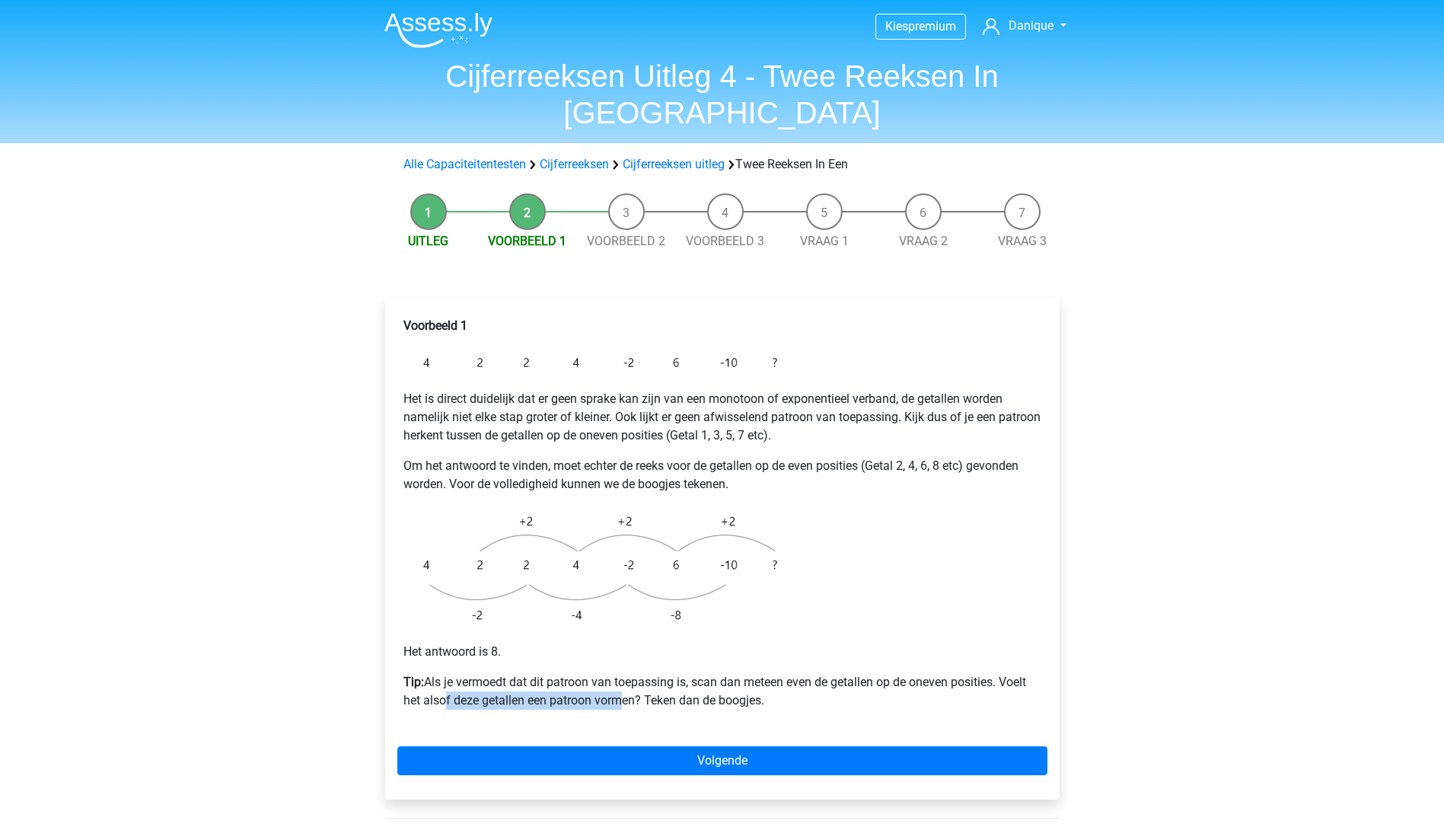
drag, startPoint x: 436, startPoint y: 661, endPoint x: 612, endPoint y: 656, distance: 175.9
click at [612, 673] on p "Tip: Als je vermoedt dat dit patroon van toepassing is, scan dan meteen even de…" at bounding box center [722, 691] width 638 height 37
click at [459, 642] on p "Het antwoord is 8." at bounding box center [722, 651] width 638 height 18
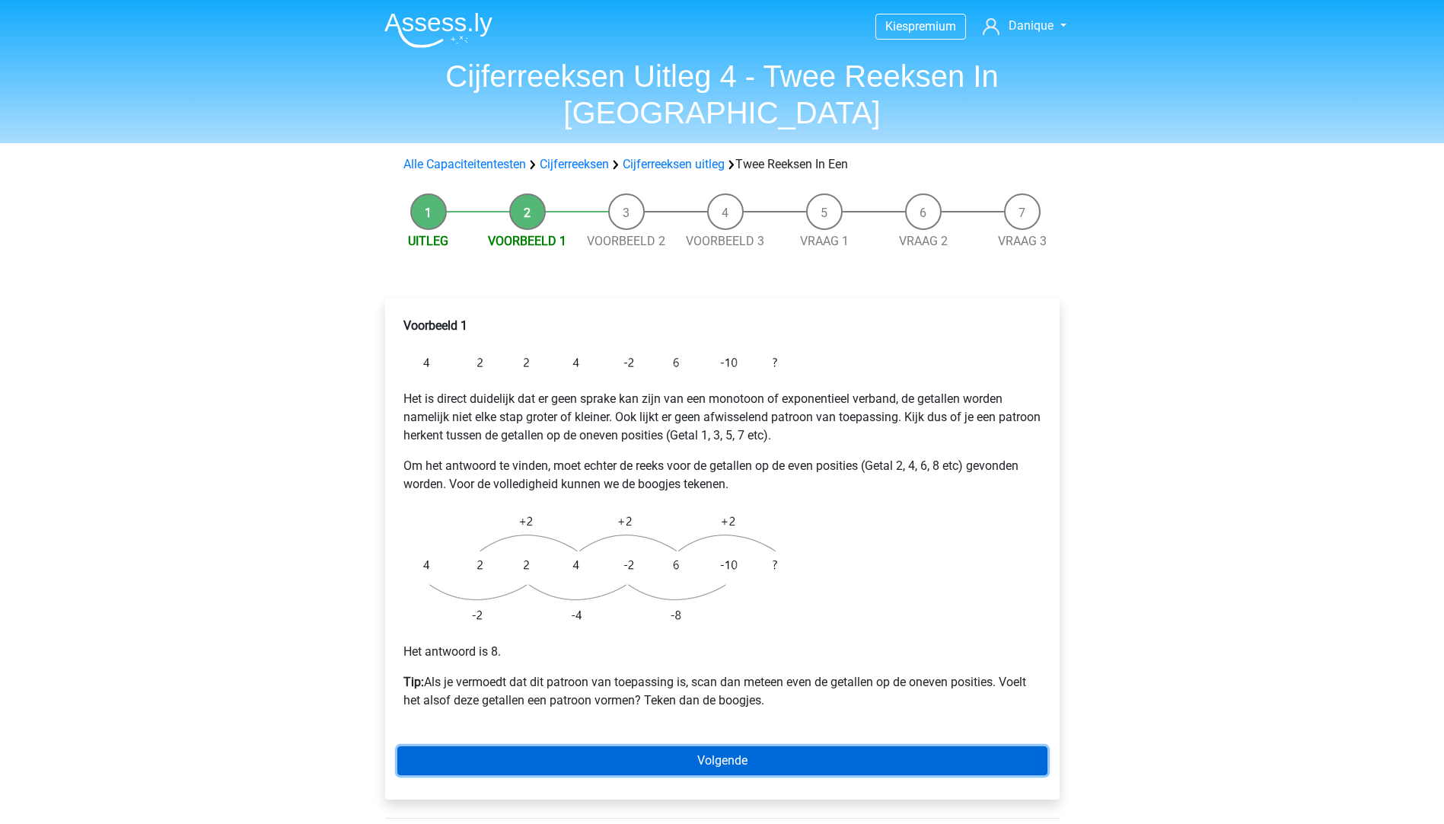
click at [764, 746] on link "Volgende" at bounding box center [722, 760] width 650 height 29
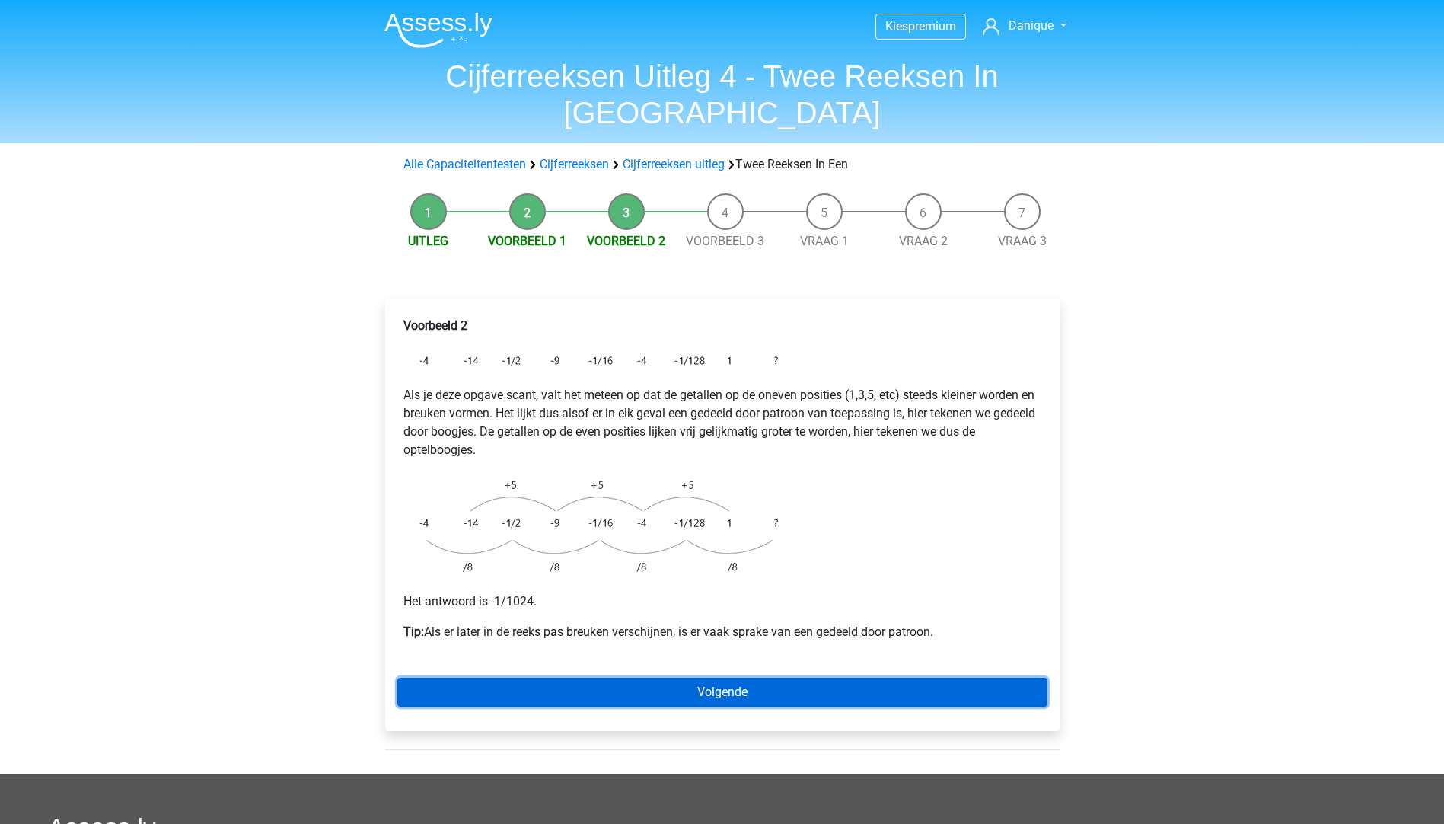
click at [571, 677] on link "Volgende" at bounding box center [722, 691] width 650 height 29
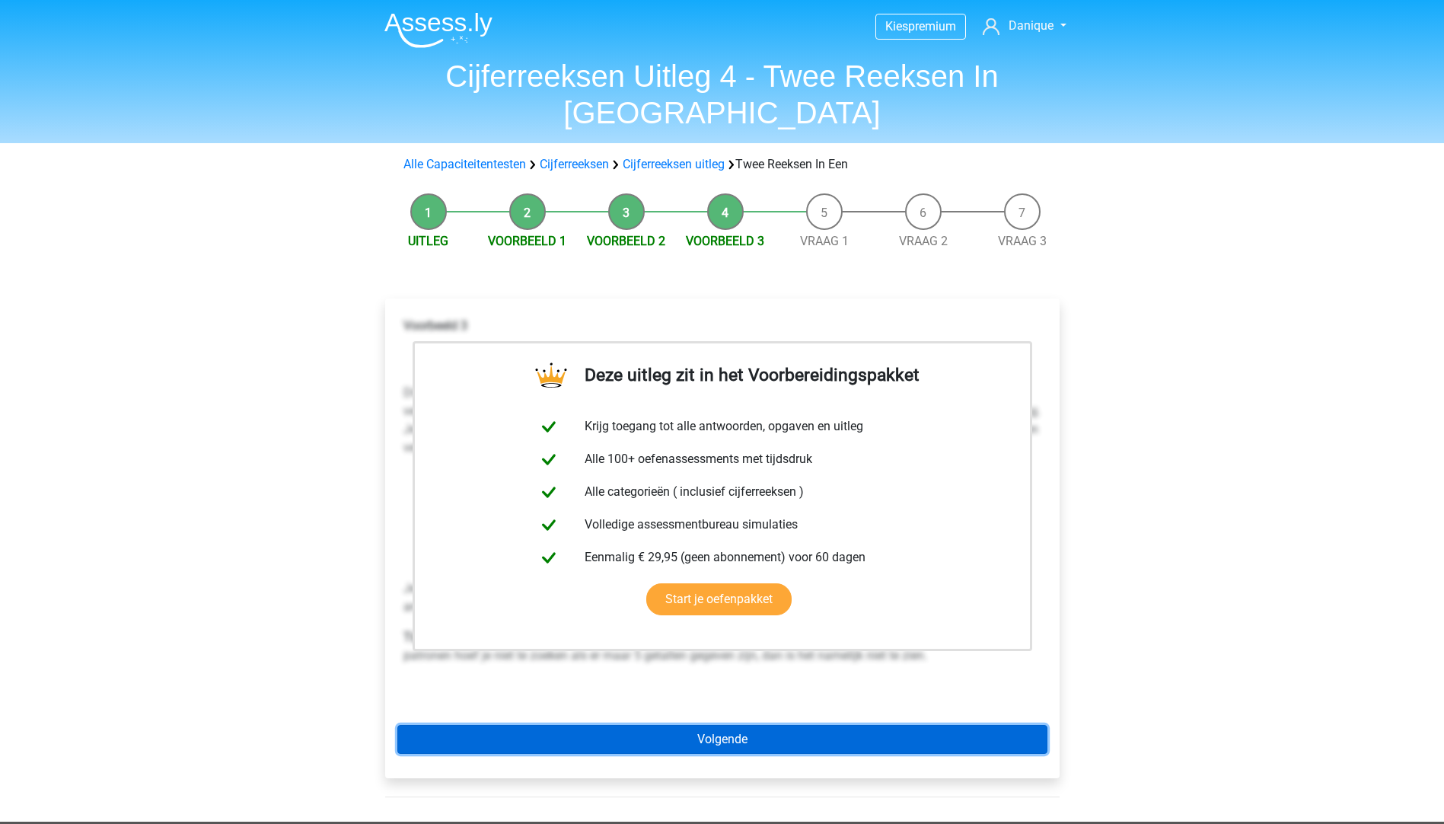
click at [738, 725] on link "Volgende" at bounding box center [722, 739] width 650 height 29
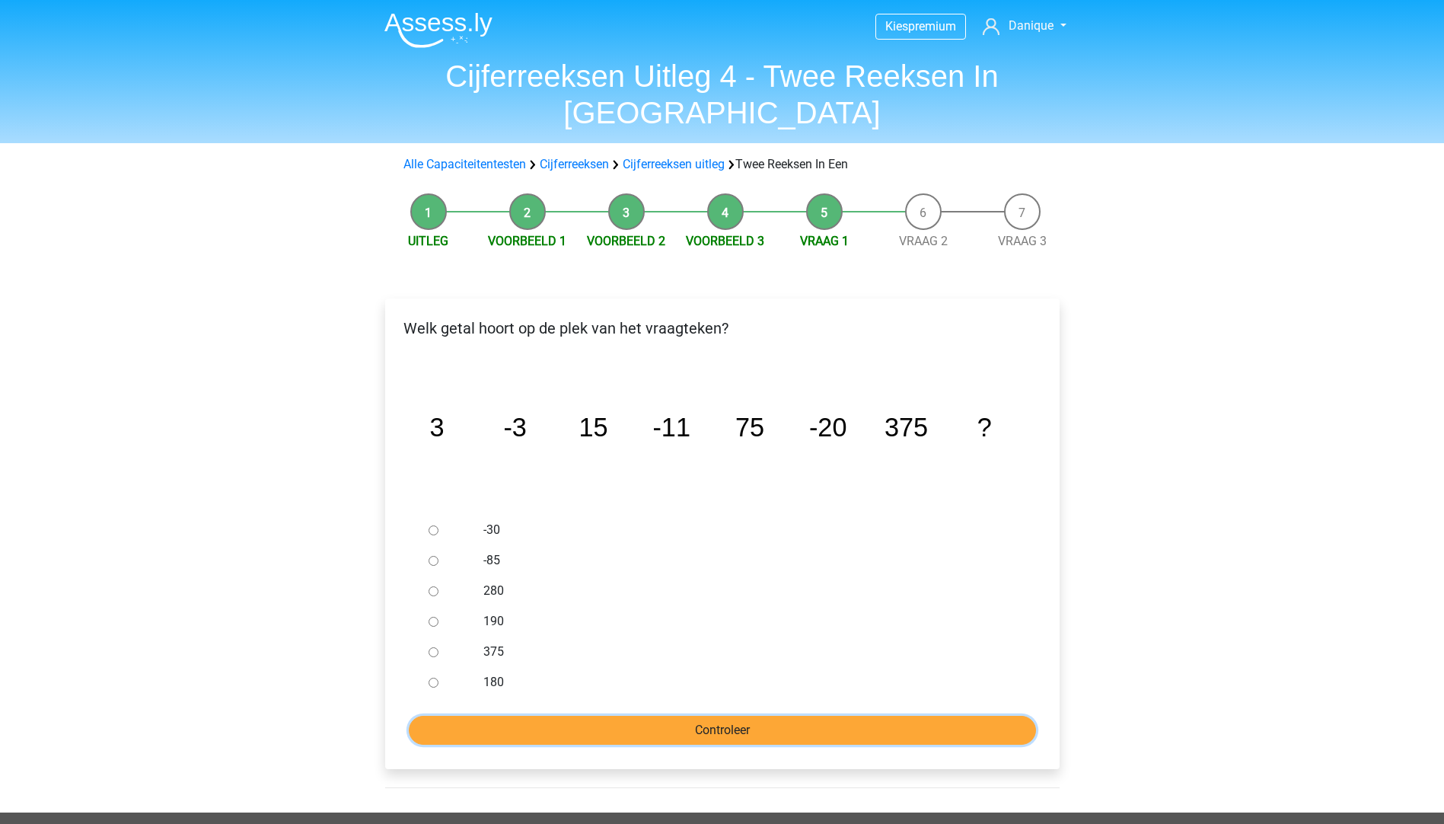
click at [662, 716] on input "Controleer" at bounding box center [722, 730] width 627 height 29
click at [489, 479] on div "Welk getal hoort op de plek van het vraagteken? image/svg+xml 3 -3 15 -11 75 -2…" at bounding box center [722, 533] width 674 height 470
drag, startPoint x: 489, startPoint y: 479, endPoint x: 492, endPoint y: 489, distance: 11.1
click at [492, 521] on label "-30" at bounding box center [746, 530] width 527 height 18
click at [438, 525] on input "-30" at bounding box center [434, 530] width 10 height 10
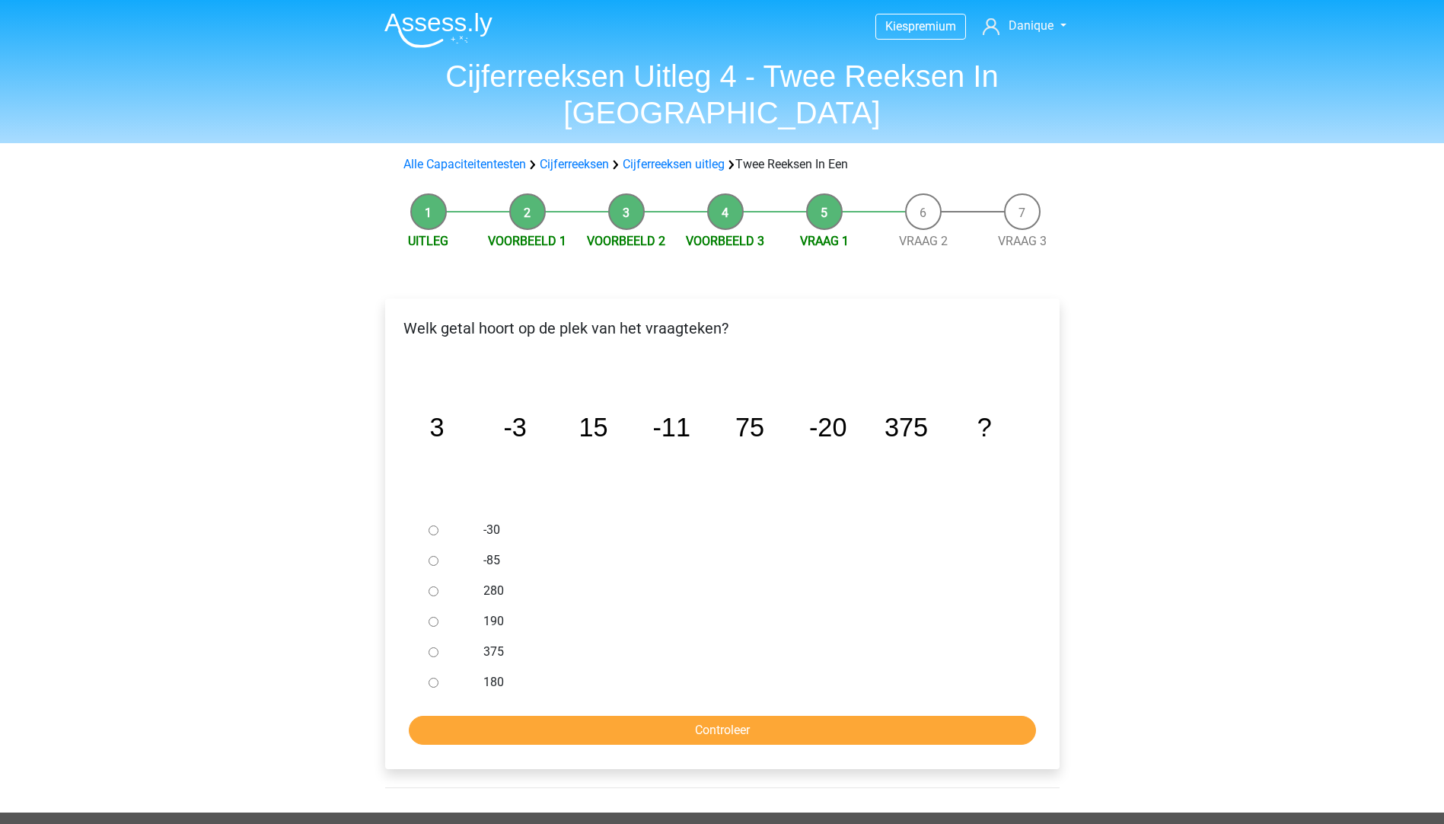
radio input "true"
click at [592, 672] on form "-30 -85 280 190 375 180 Controleer" at bounding box center [722, 630] width 650 height 230
click at [576, 716] on input "Controleer" at bounding box center [722, 730] width 627 height 29
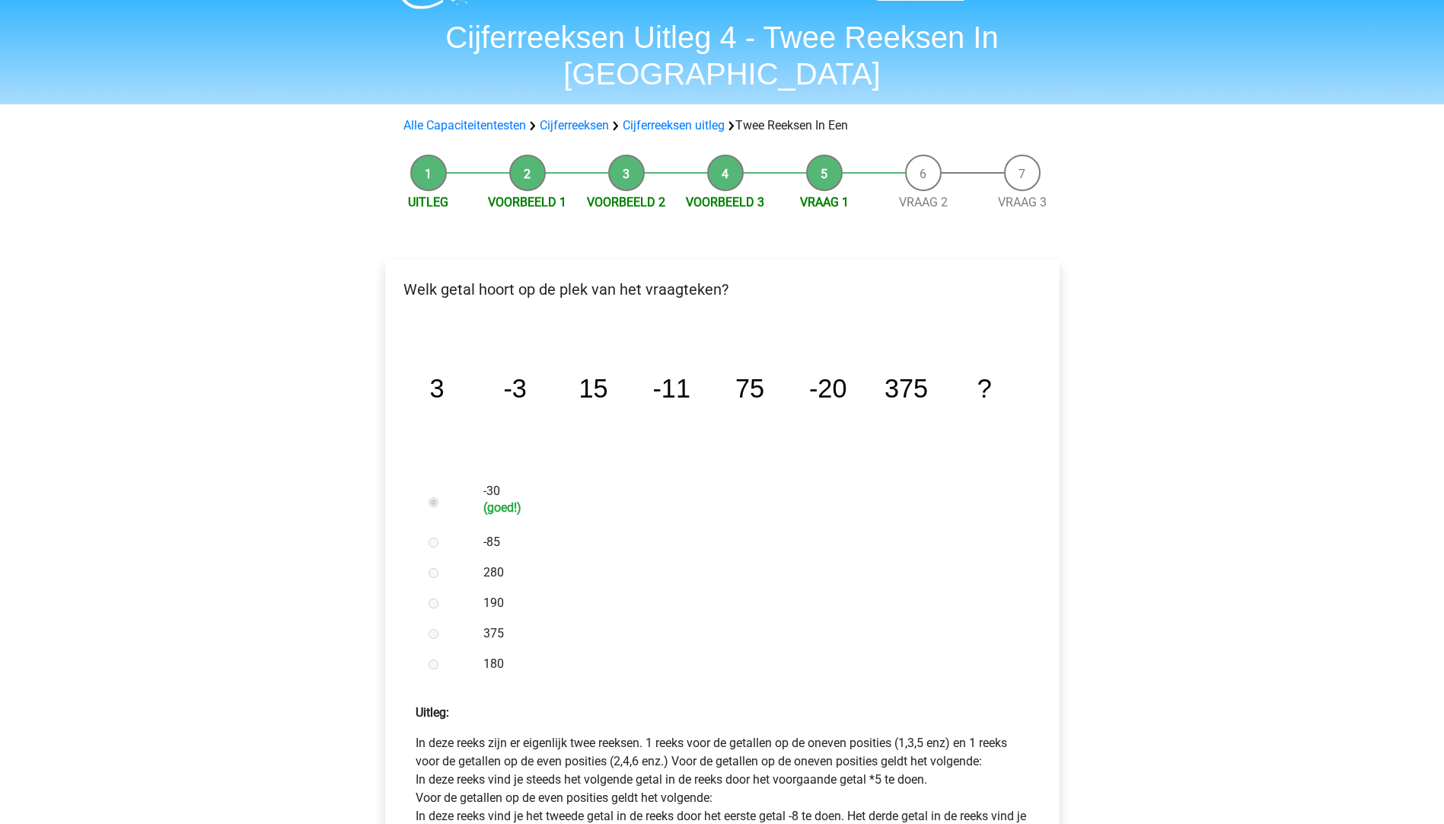
scroll to position [76, 0]
